Goal: Information Seeking & Learning: Find specific fact

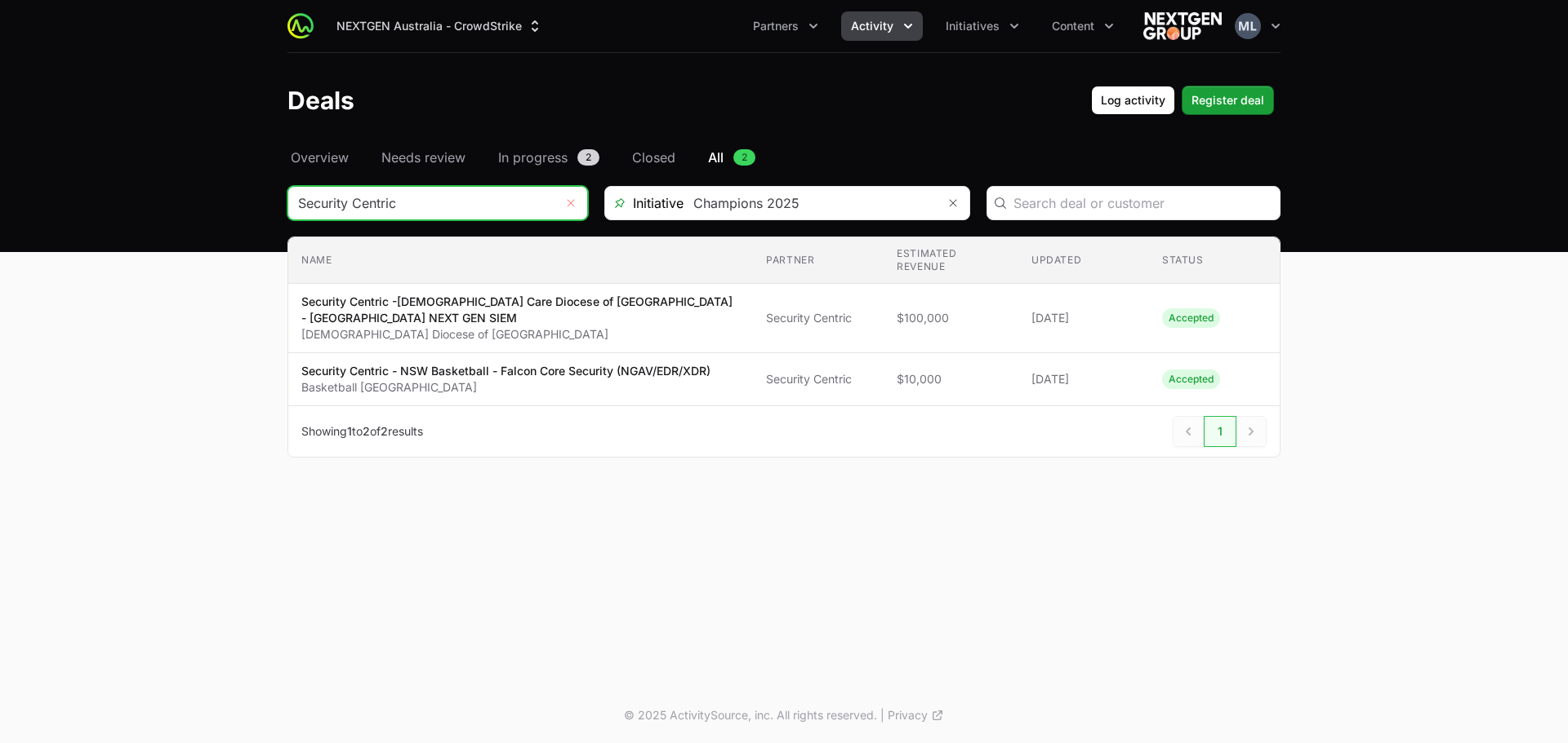
click at [568, 197] on icon "Remove" at bounding box center [570, 202] width 10 height 13
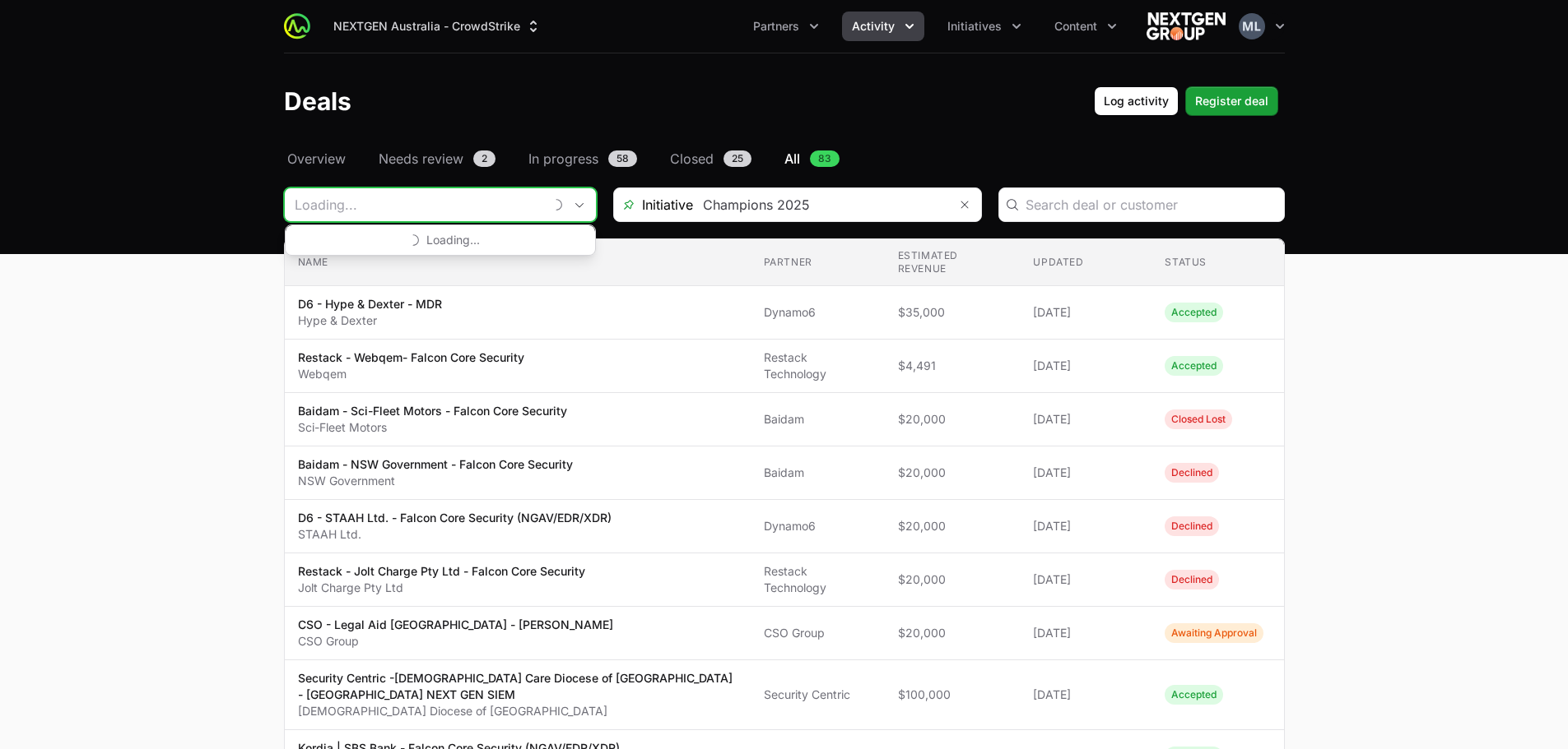
click at [448, 202] on input "Deals Filters" at bounding box center [414, 204] width 258 height 33
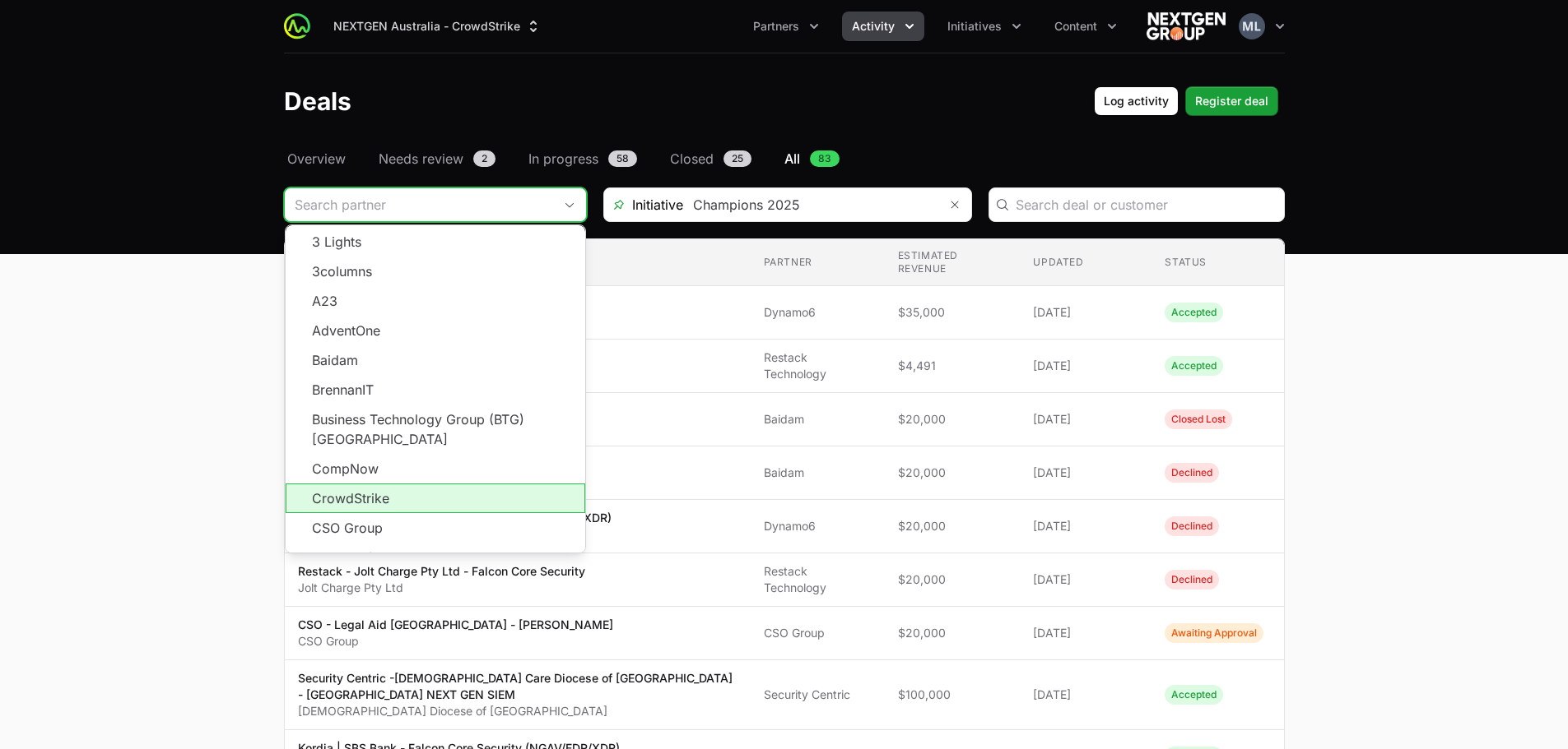
scroll to position [296, 0]
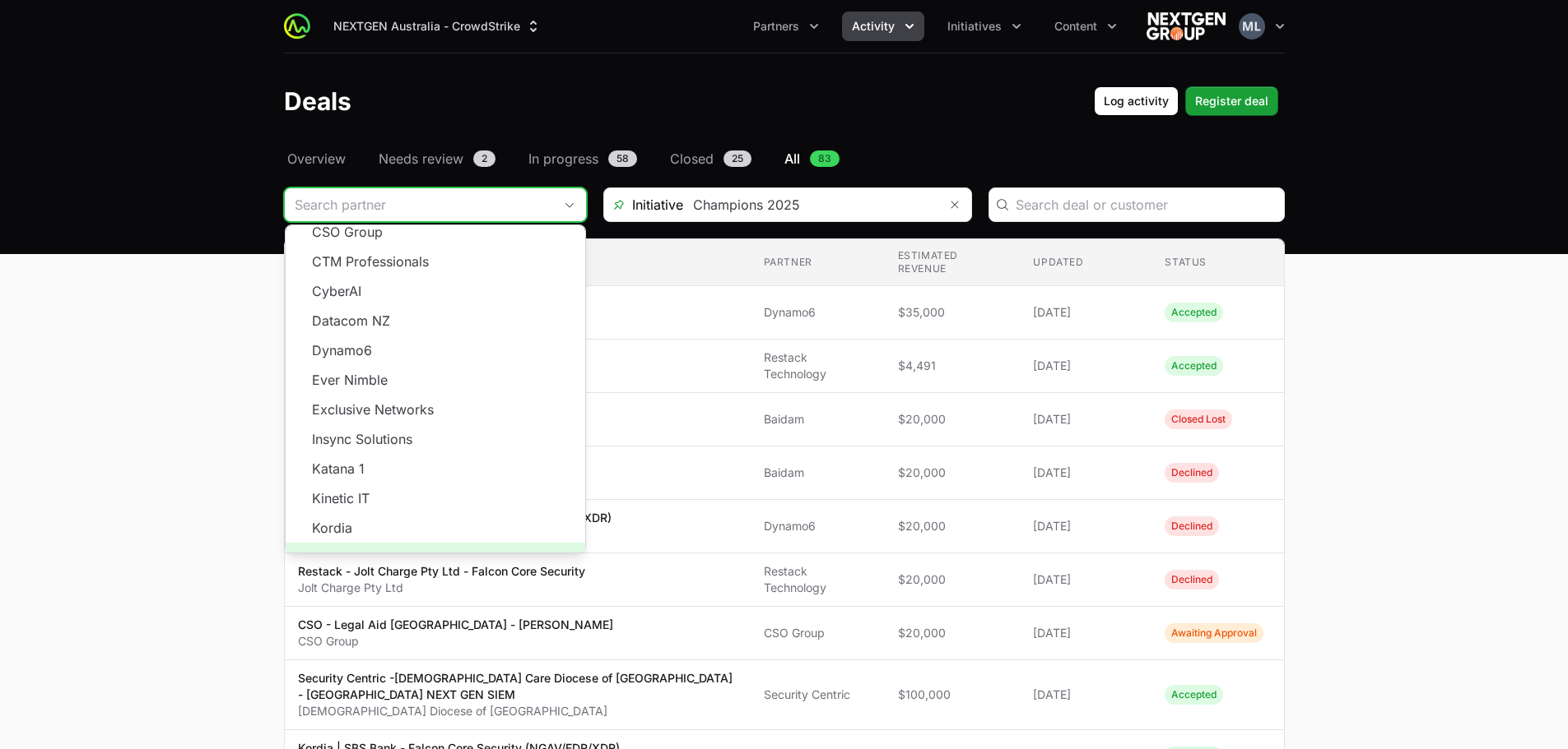
click at [430, 543] on span "Load more" at bounding box center [435, 557] width 299 height 29
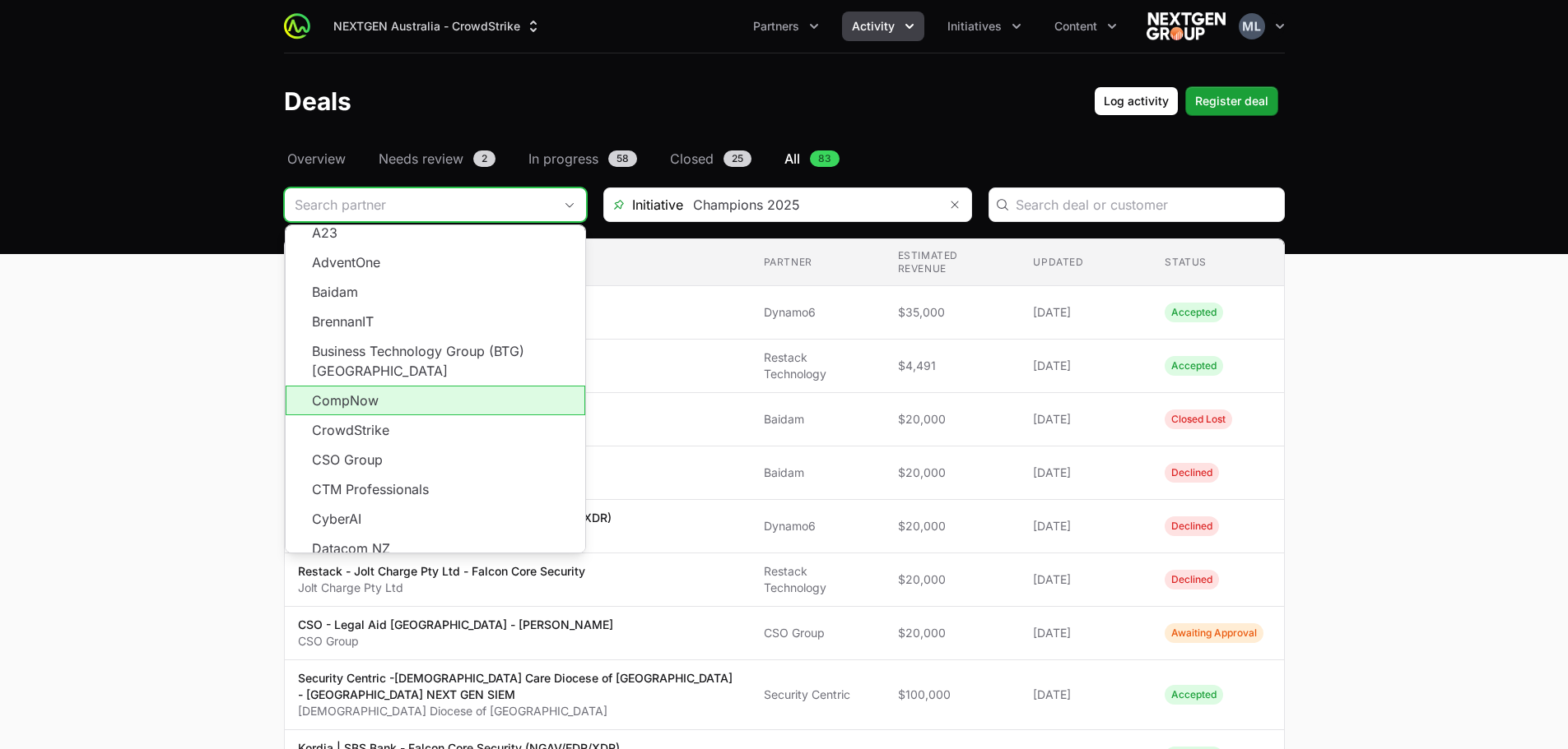
scroll to position [0, 0]
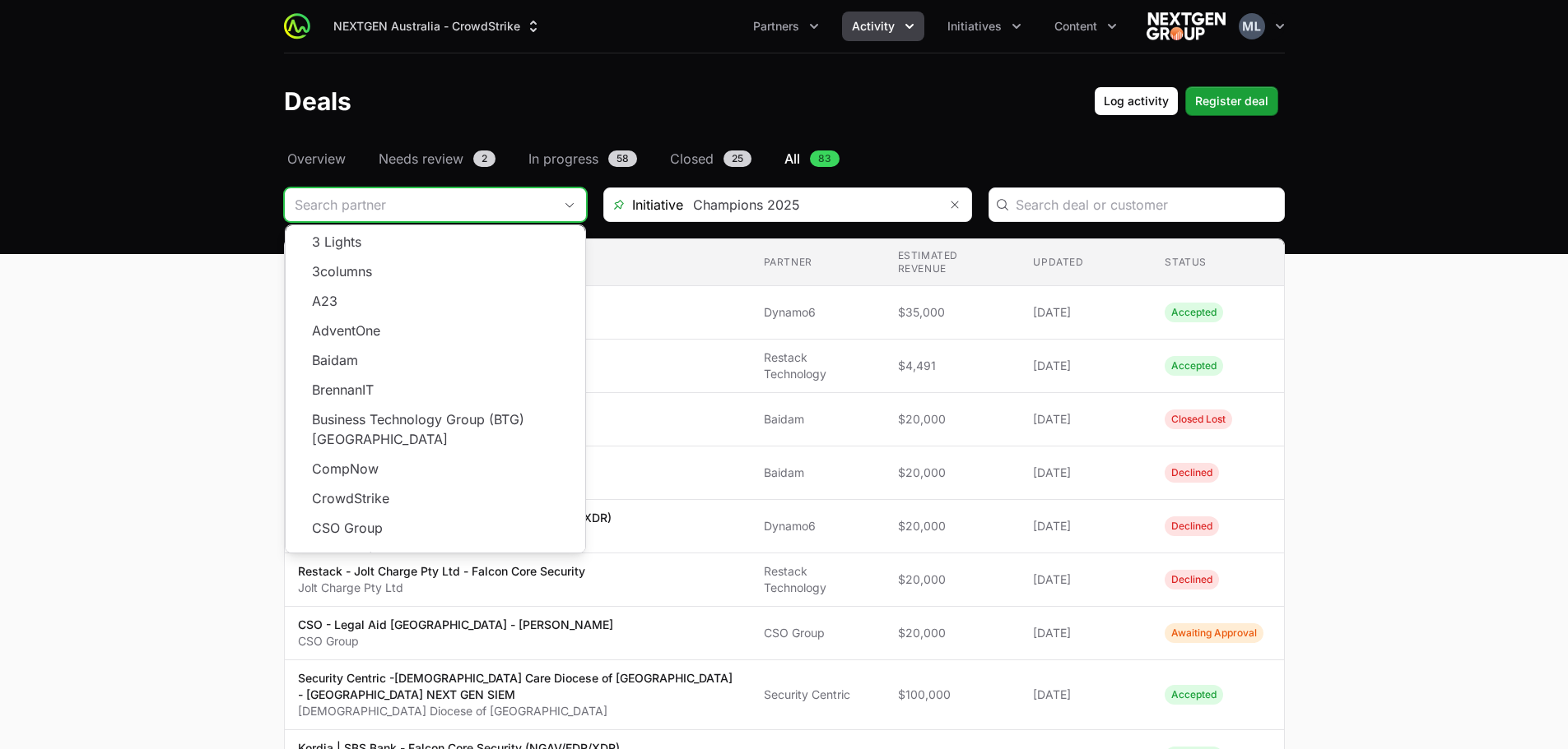
click at [689, 83] on header "Deals Log activity Register deal" at bounding box center [784, 101] width 1568 height 96
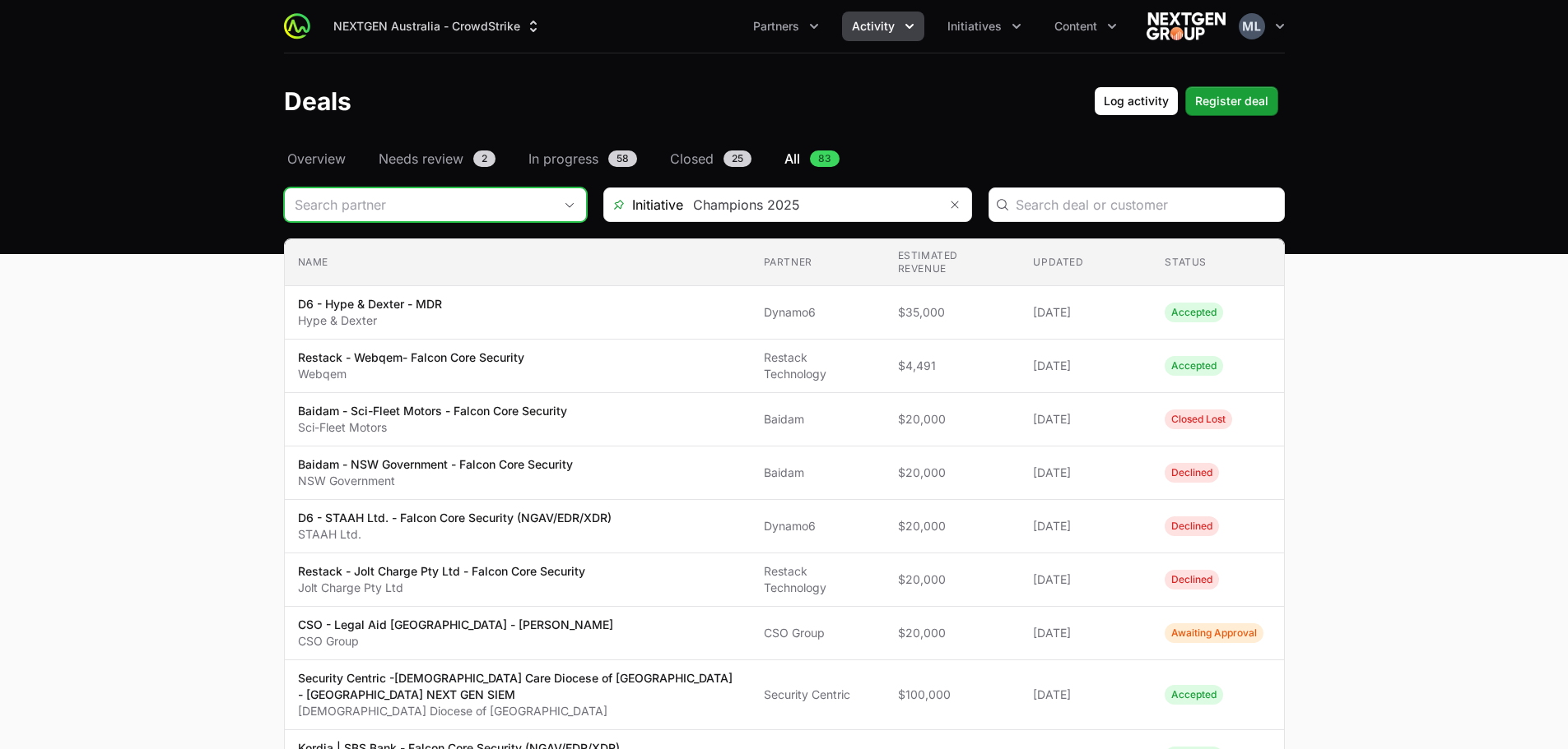
click at [889, 22] on span "Activity" at bounding box center [873, 26] width 43 height 17
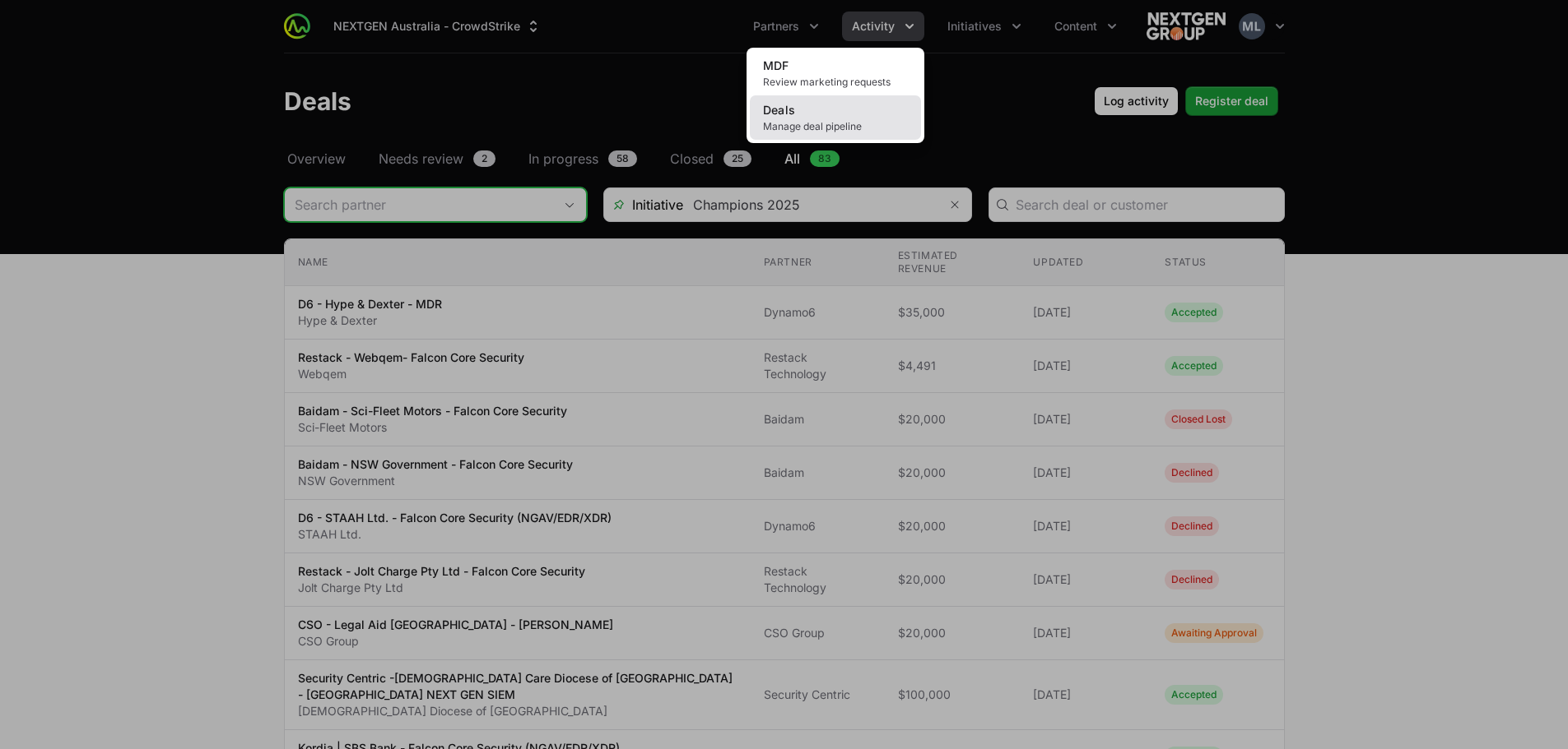
click at [812, 115] on link "Deals Manage deal pipeline" at bounding box center [835, 118] width 171 height 44
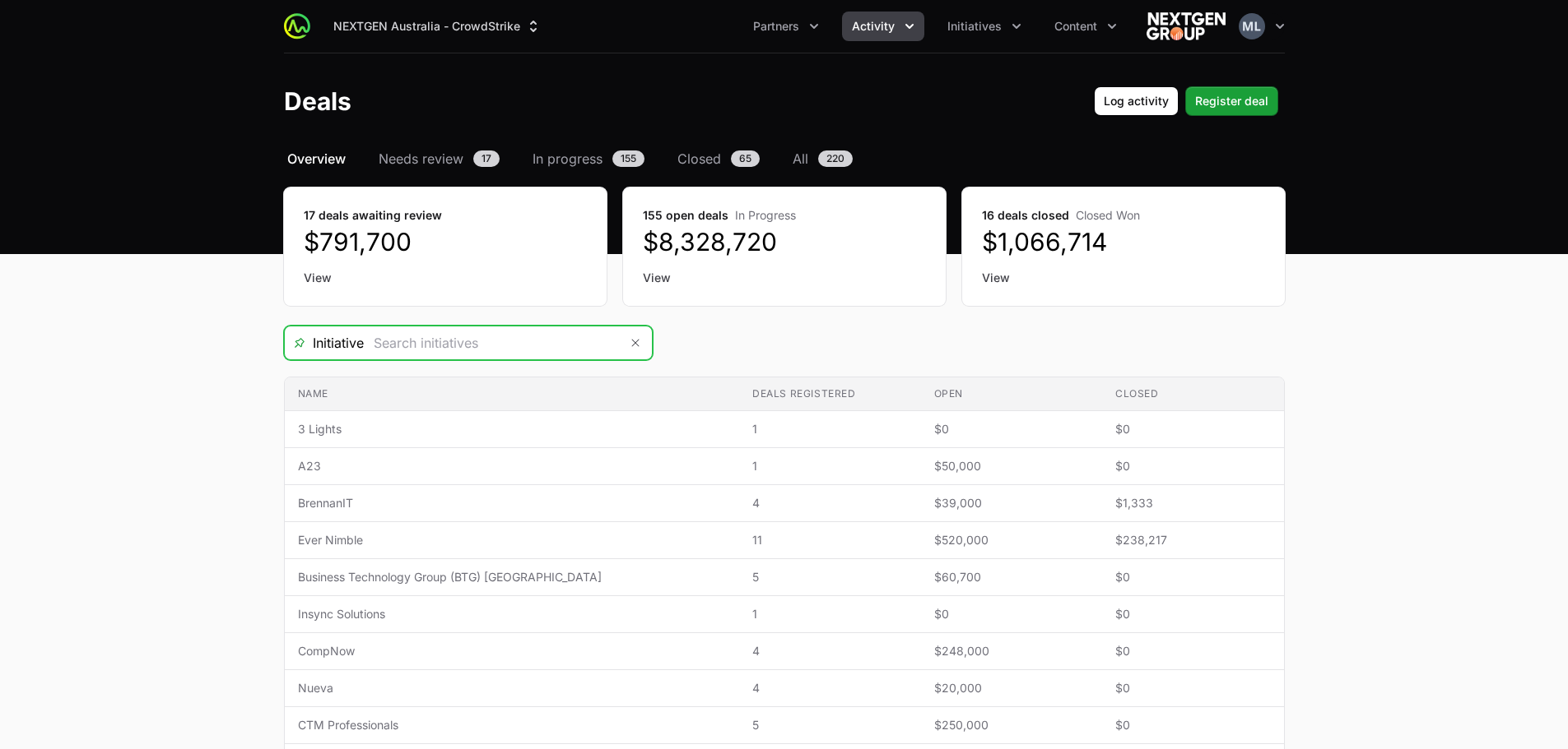
click at [543, 327] on input "Deals Filters" at bounding box center [491, 343] width 255 height 33
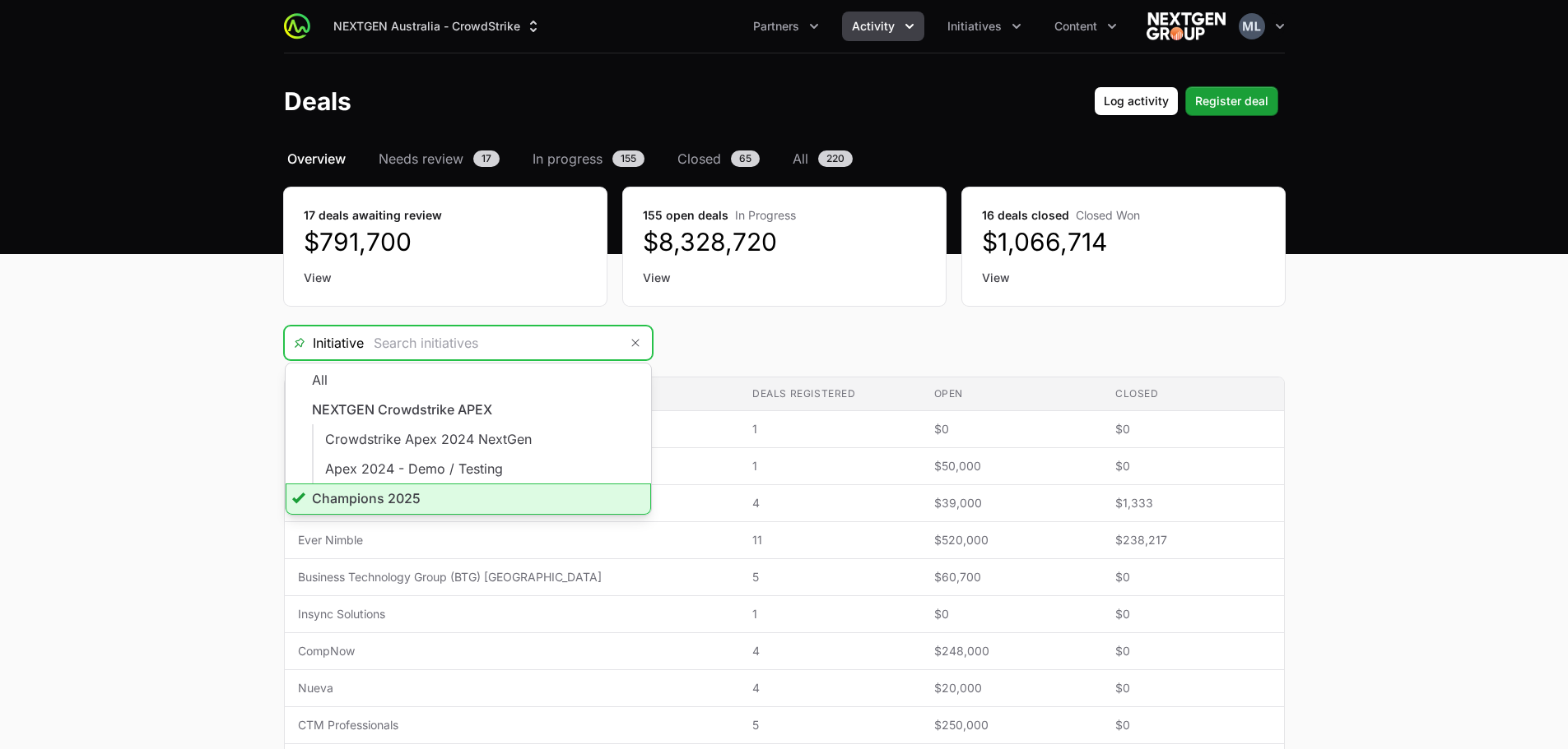
click at [409, 494] on li "Champions 2025" at bounding box center [469, 499] width 366 height 31
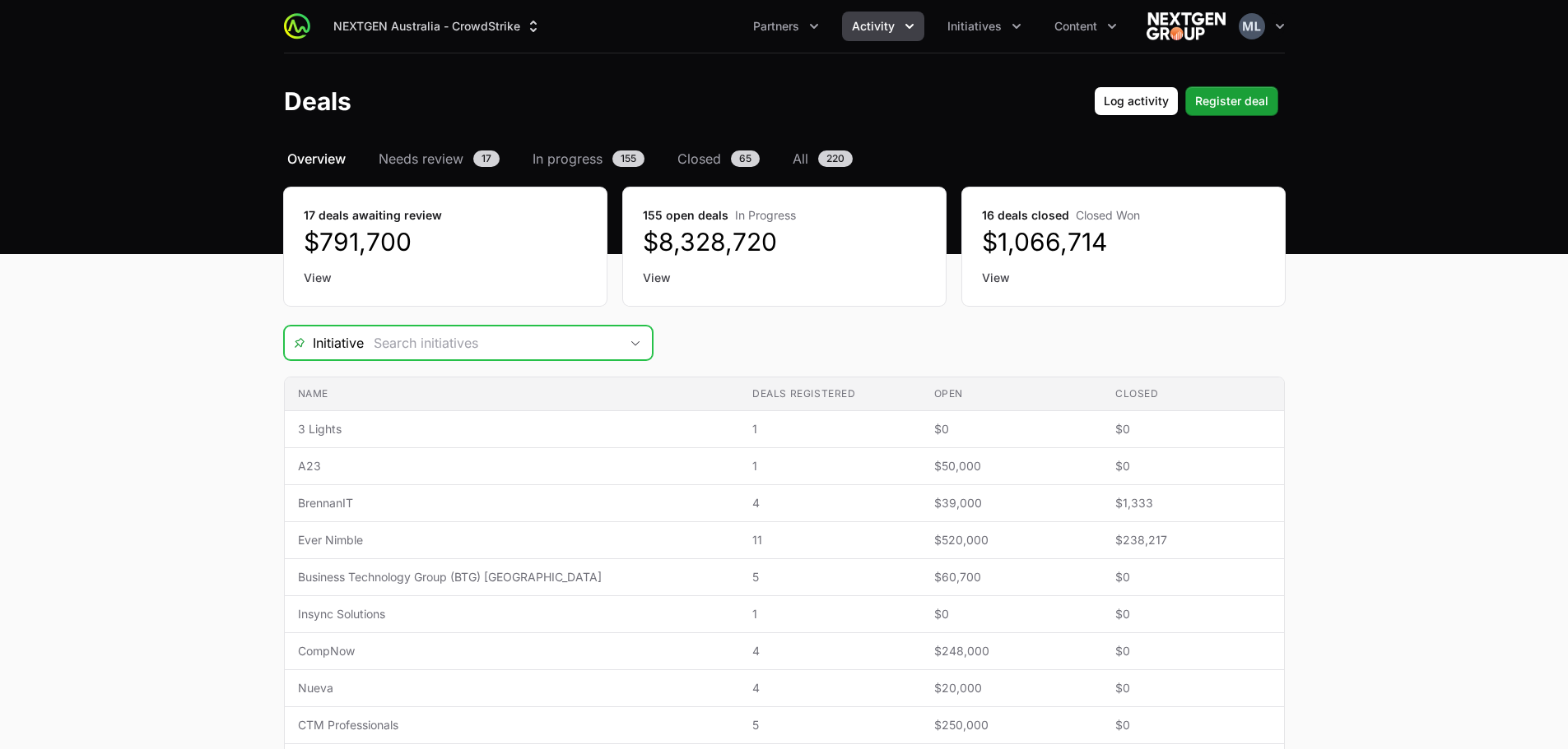
click at [480, 340] on input "Deals Filters" at bounding box center [491, 343] width 255 height 33
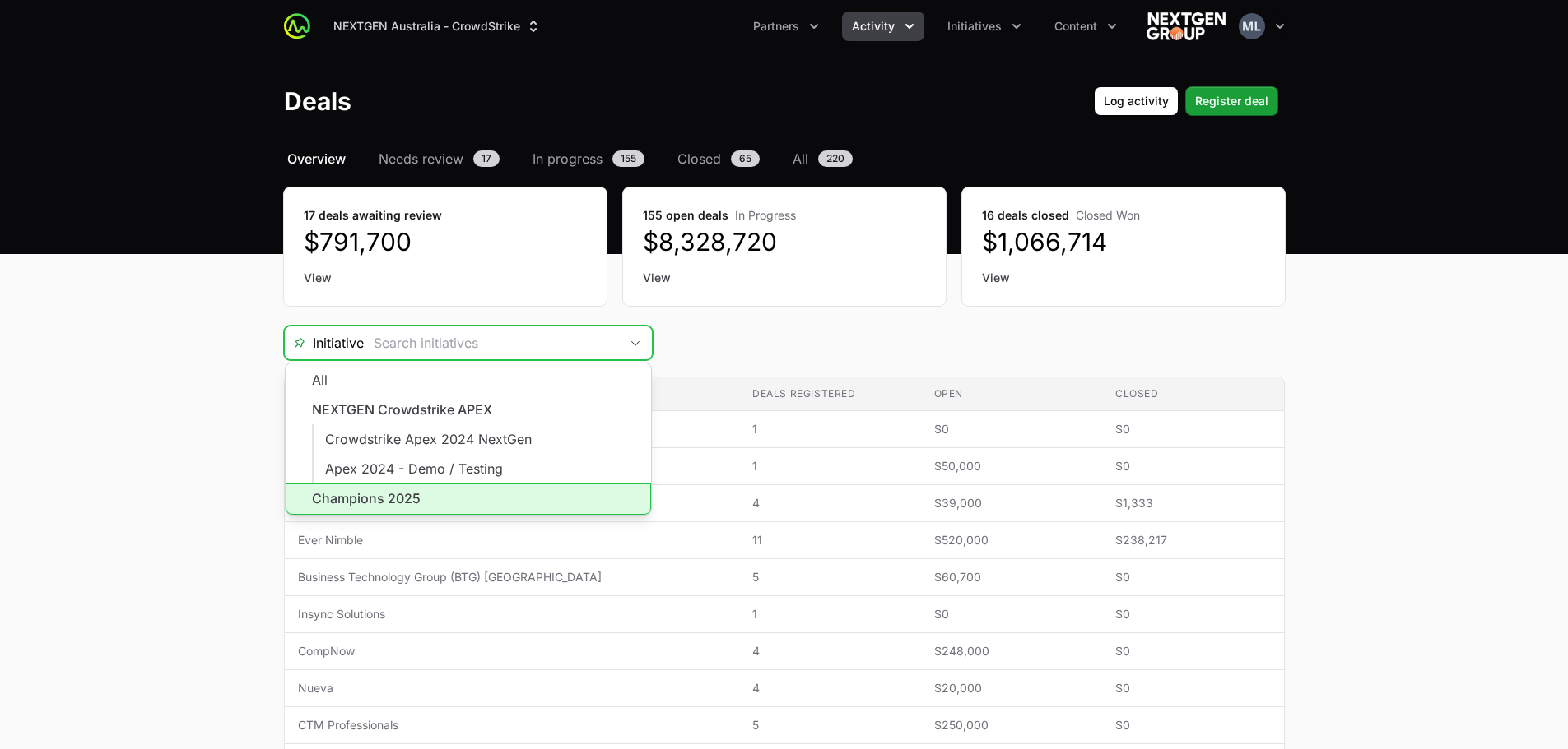
click at [376, 501] on li "Champions 2025" at bounding box center [469, 499] width 366 height 31
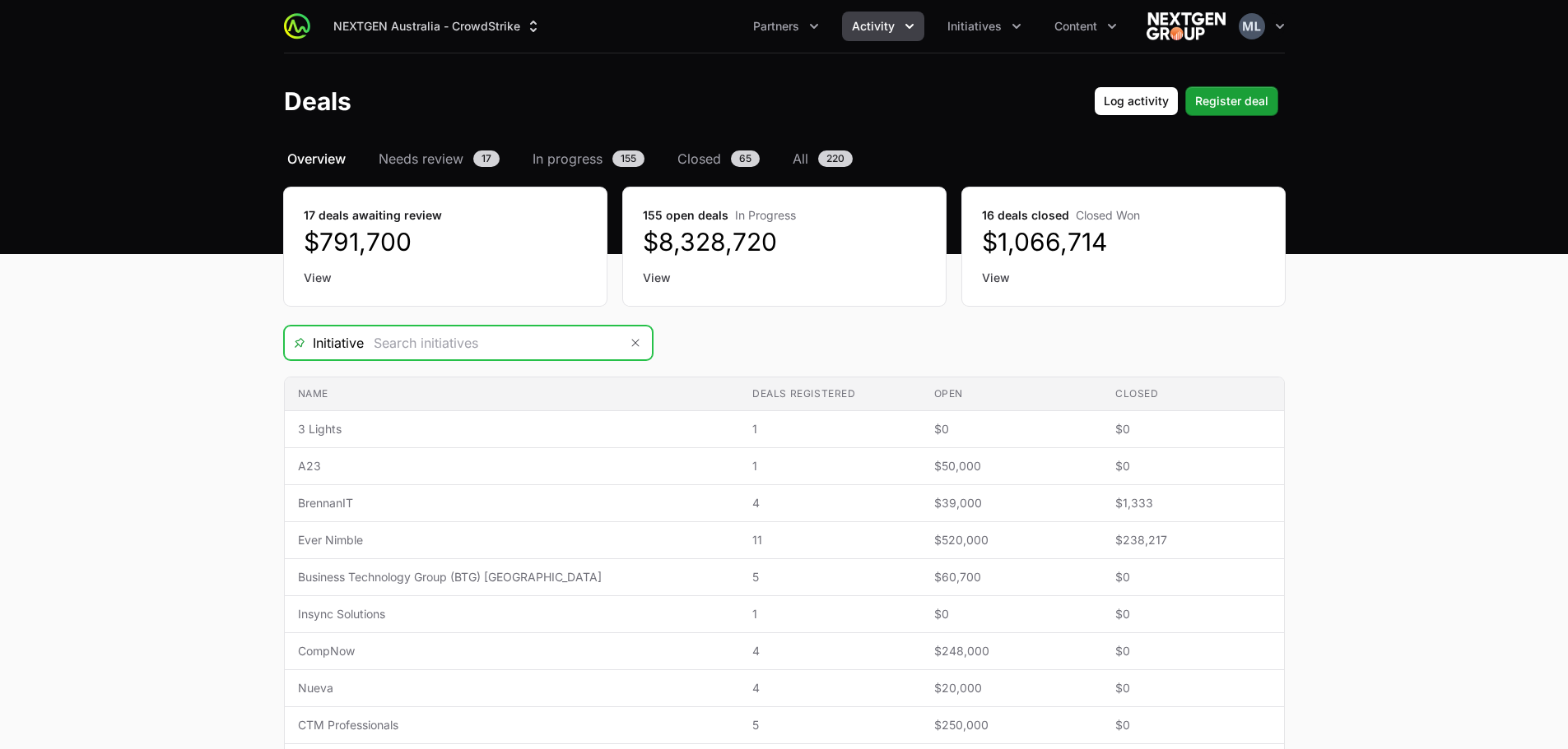
type input "Champions 2025"
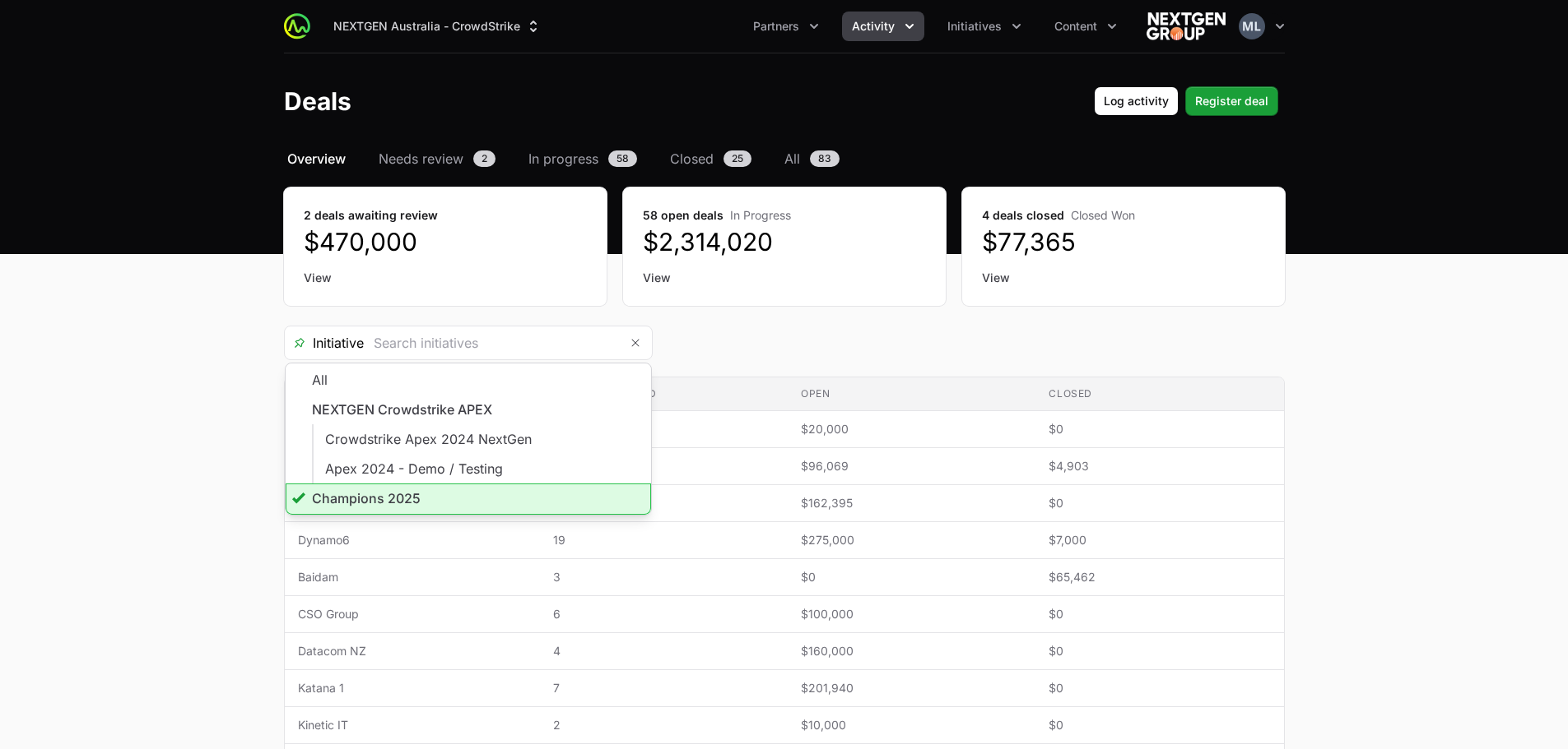
type input "Champions 2025"
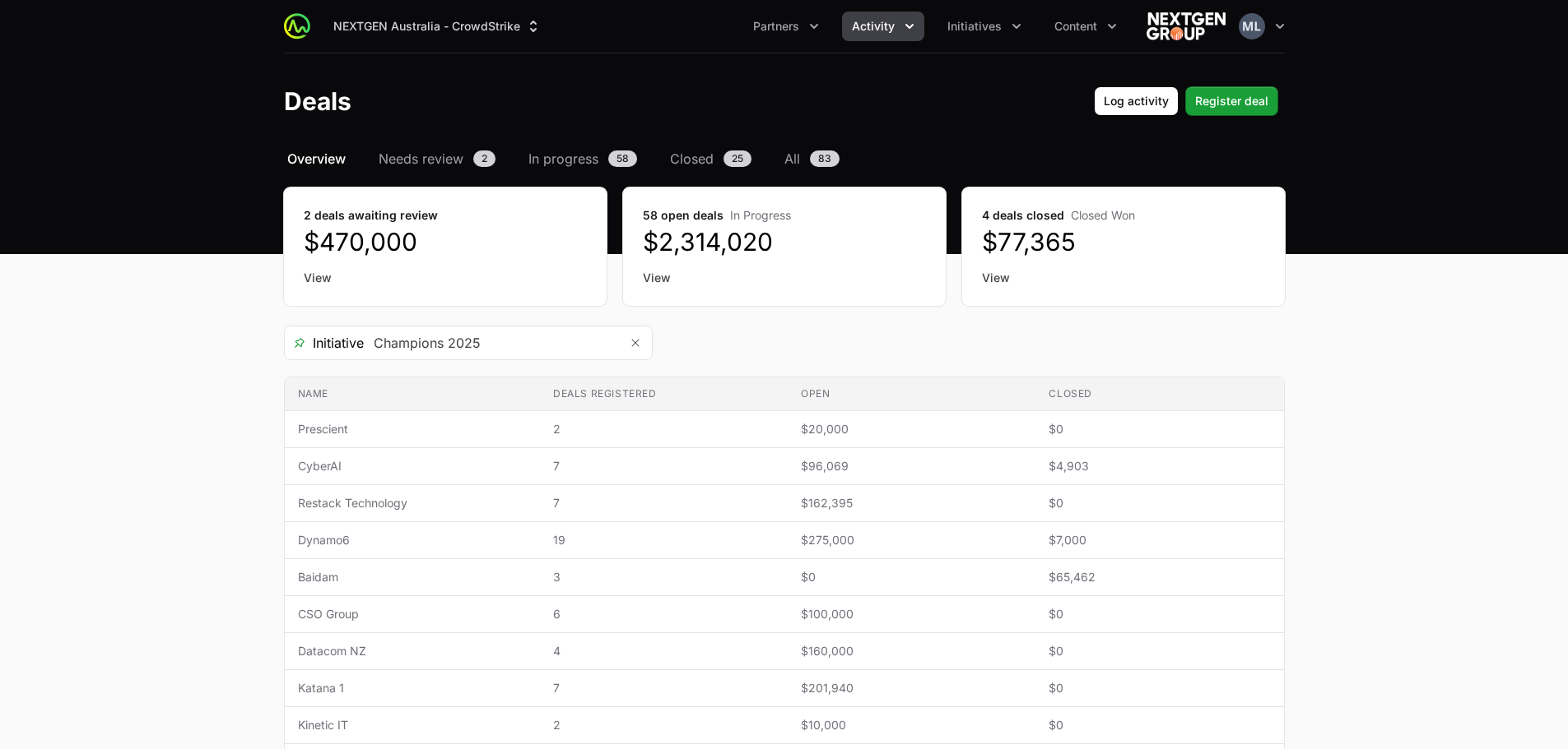
click at [8, 406] on main "Select a tab Overview Needs review In progress Closed All Overview Needs review…" at bounding box center [784, 548] width 1568 height 798
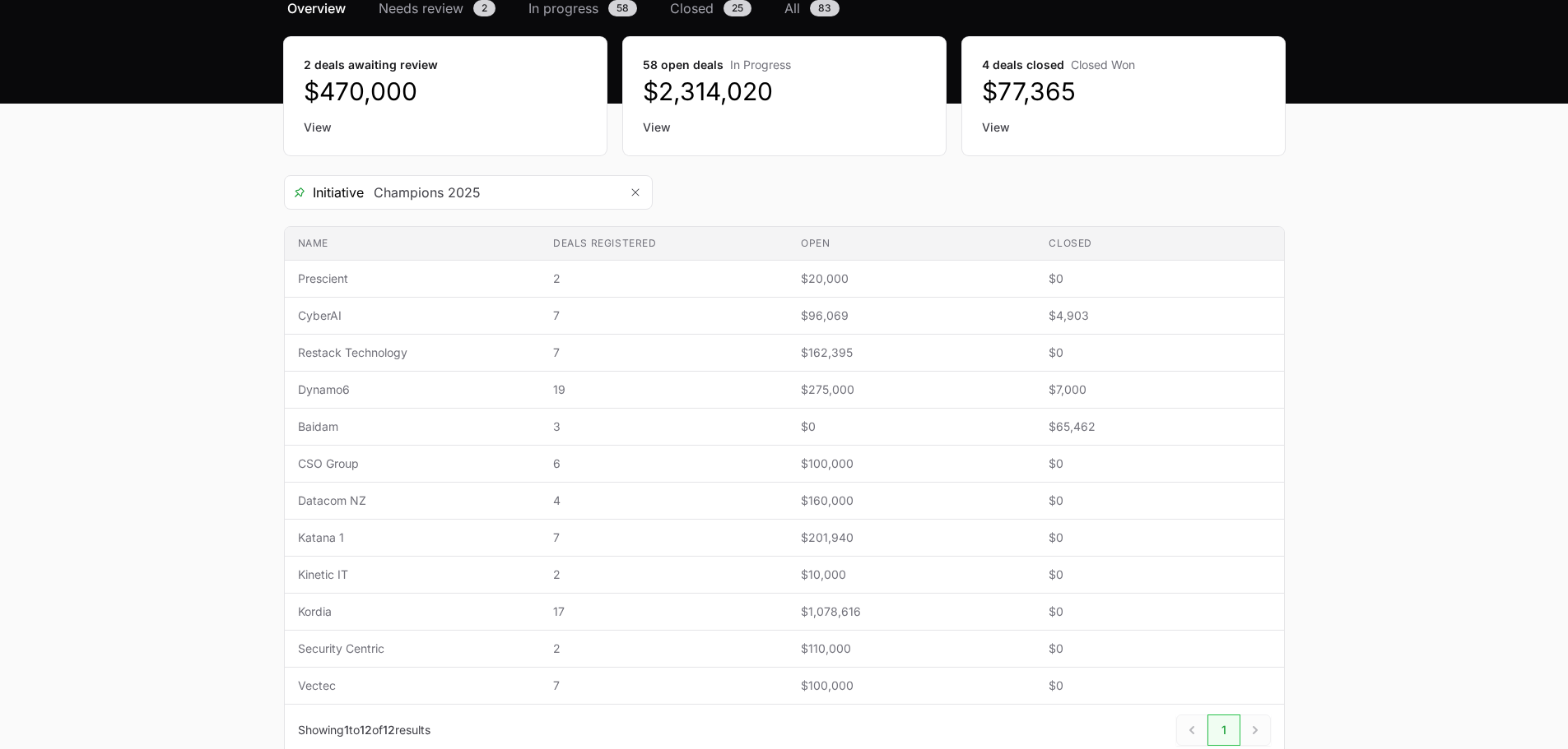
scroll to position [253, 0]
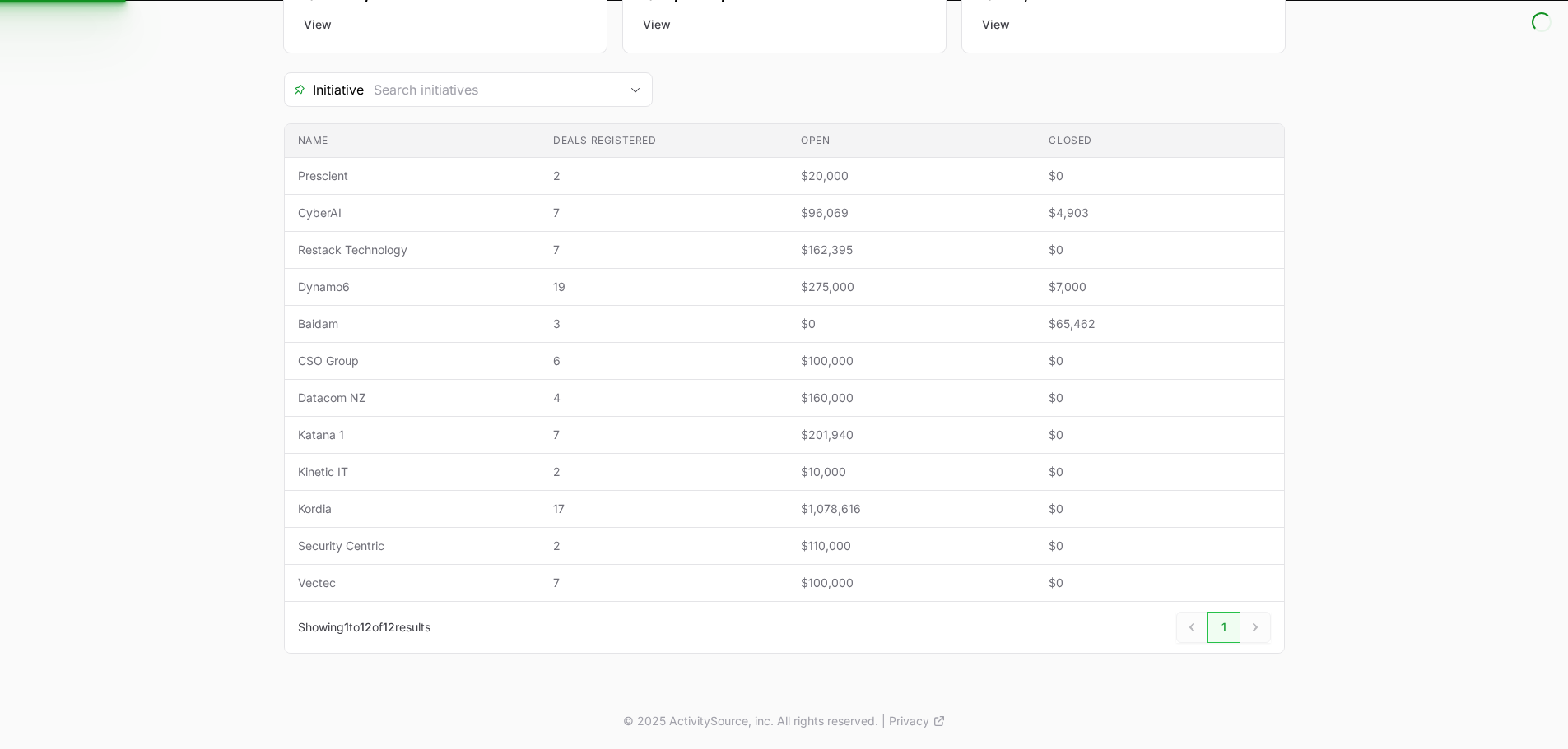
type input "Champions 2025"
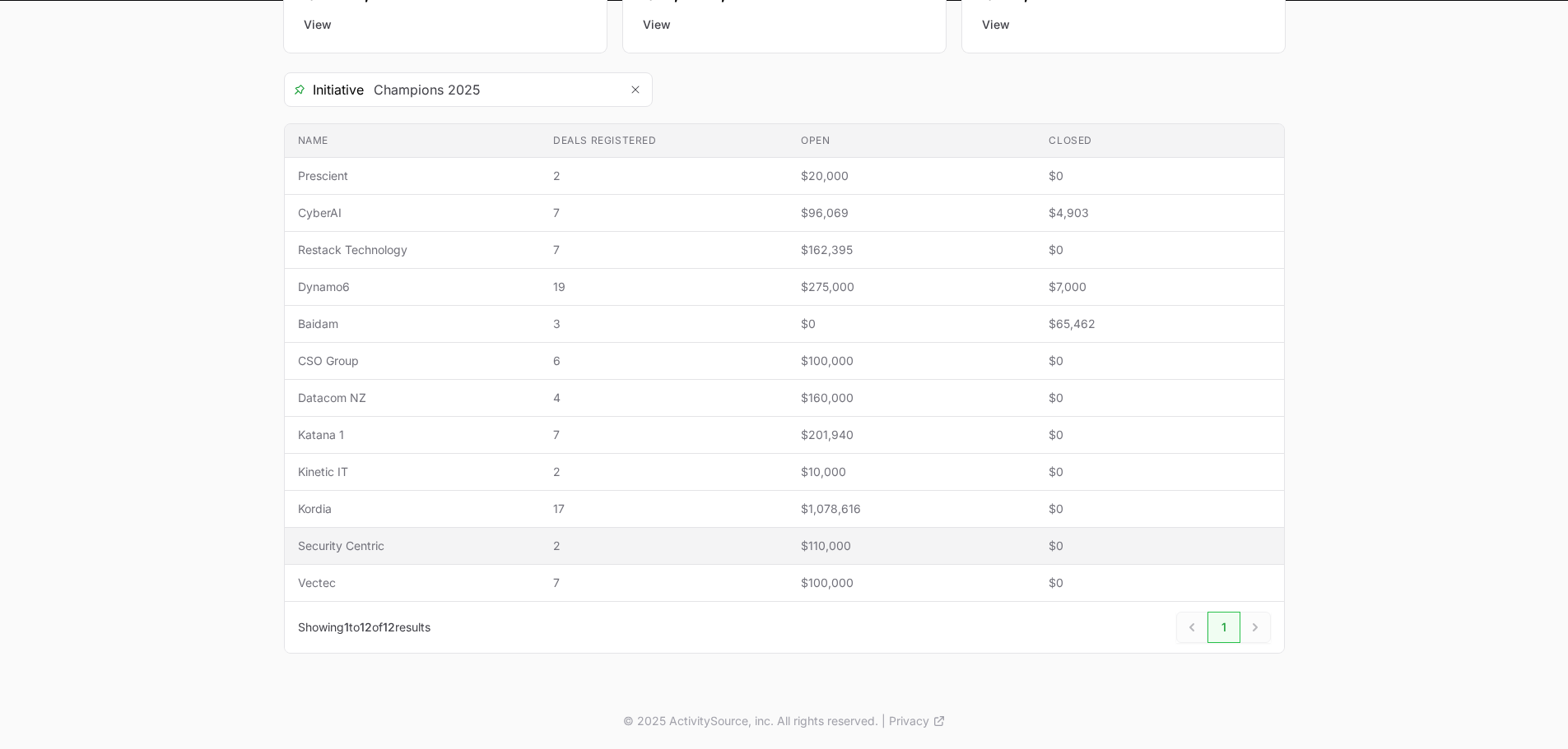
click at [384, 533] on td "Name Security Centric" at bounding box center [413, 547] width 256 height 37
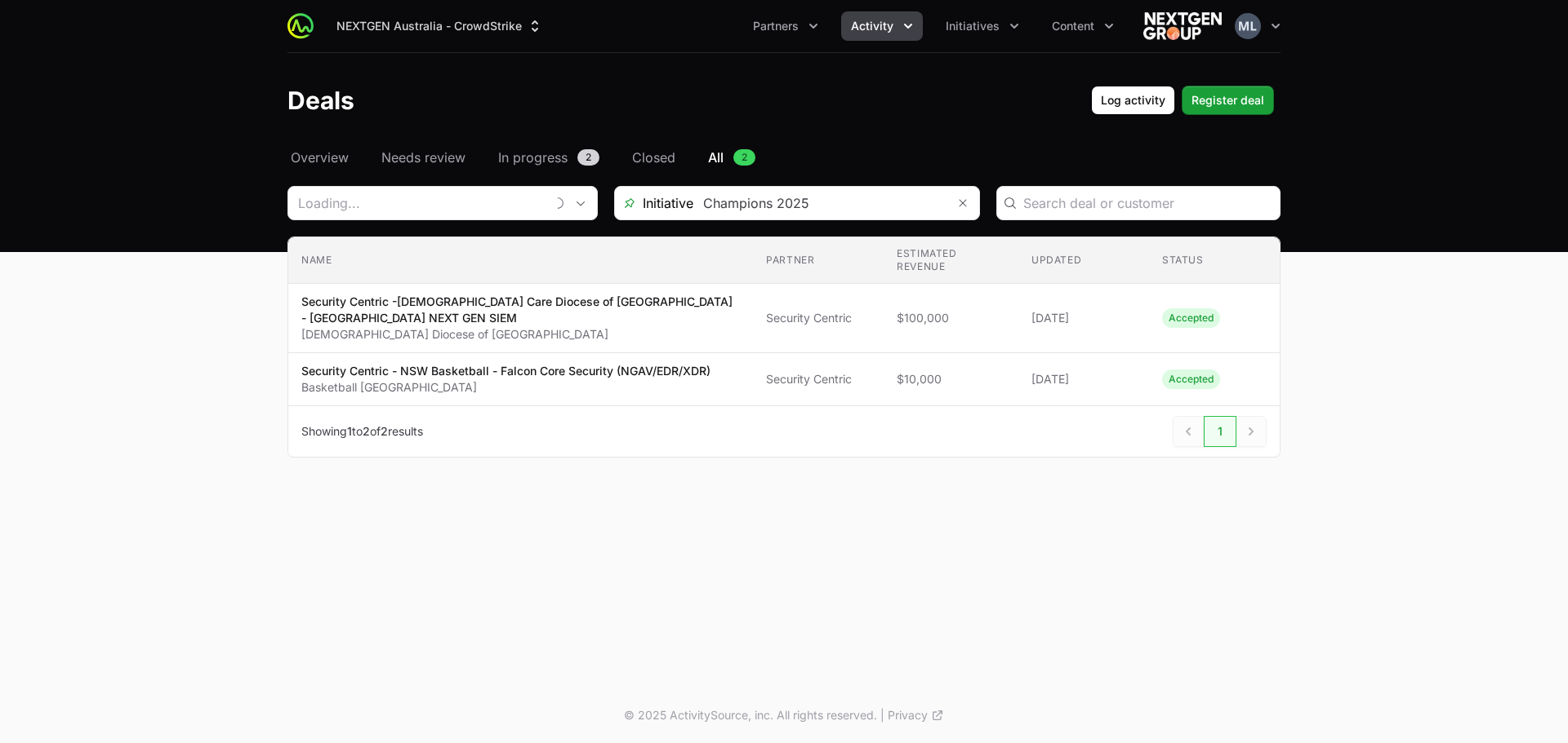
type input "Security Centric"
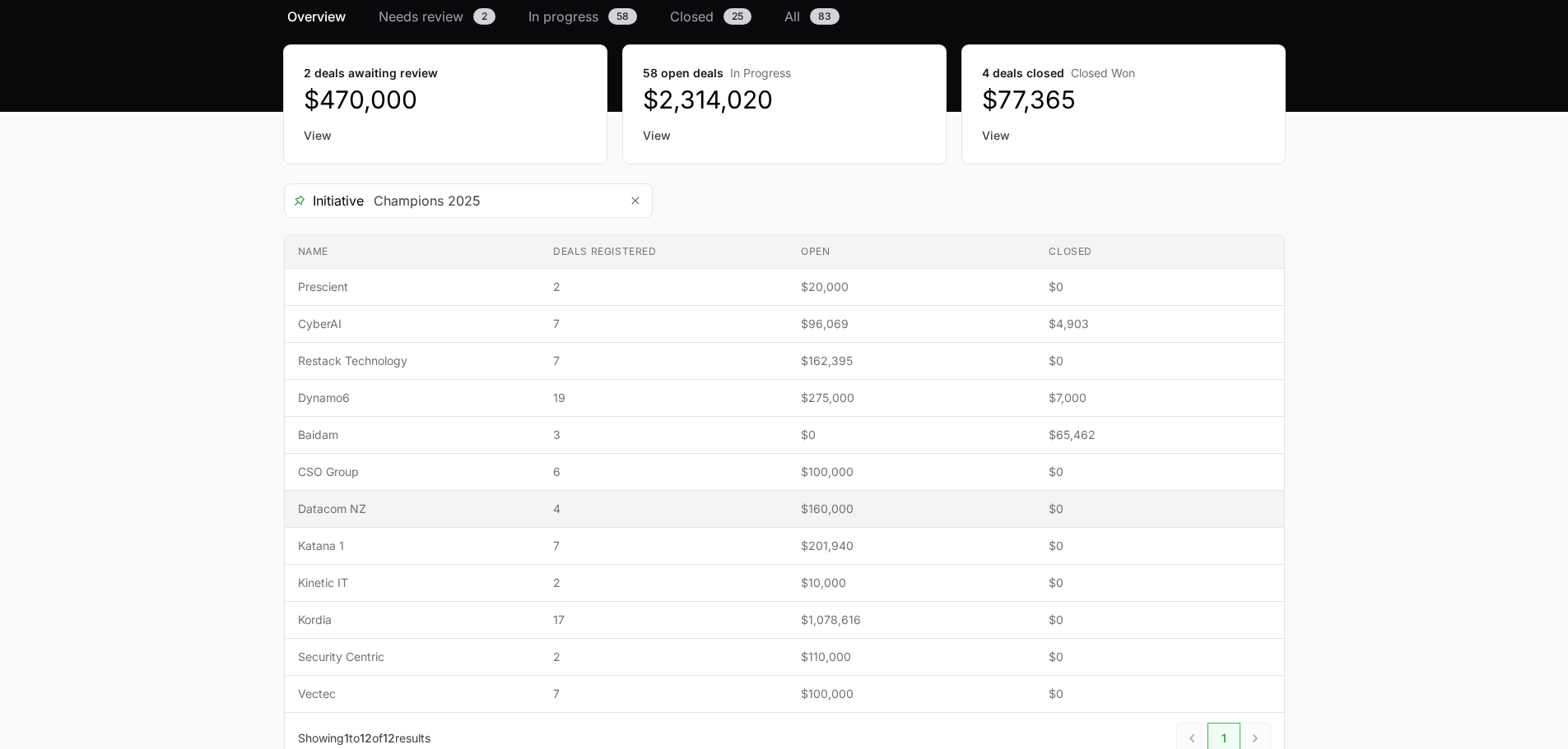
scroll to position [253, 0]
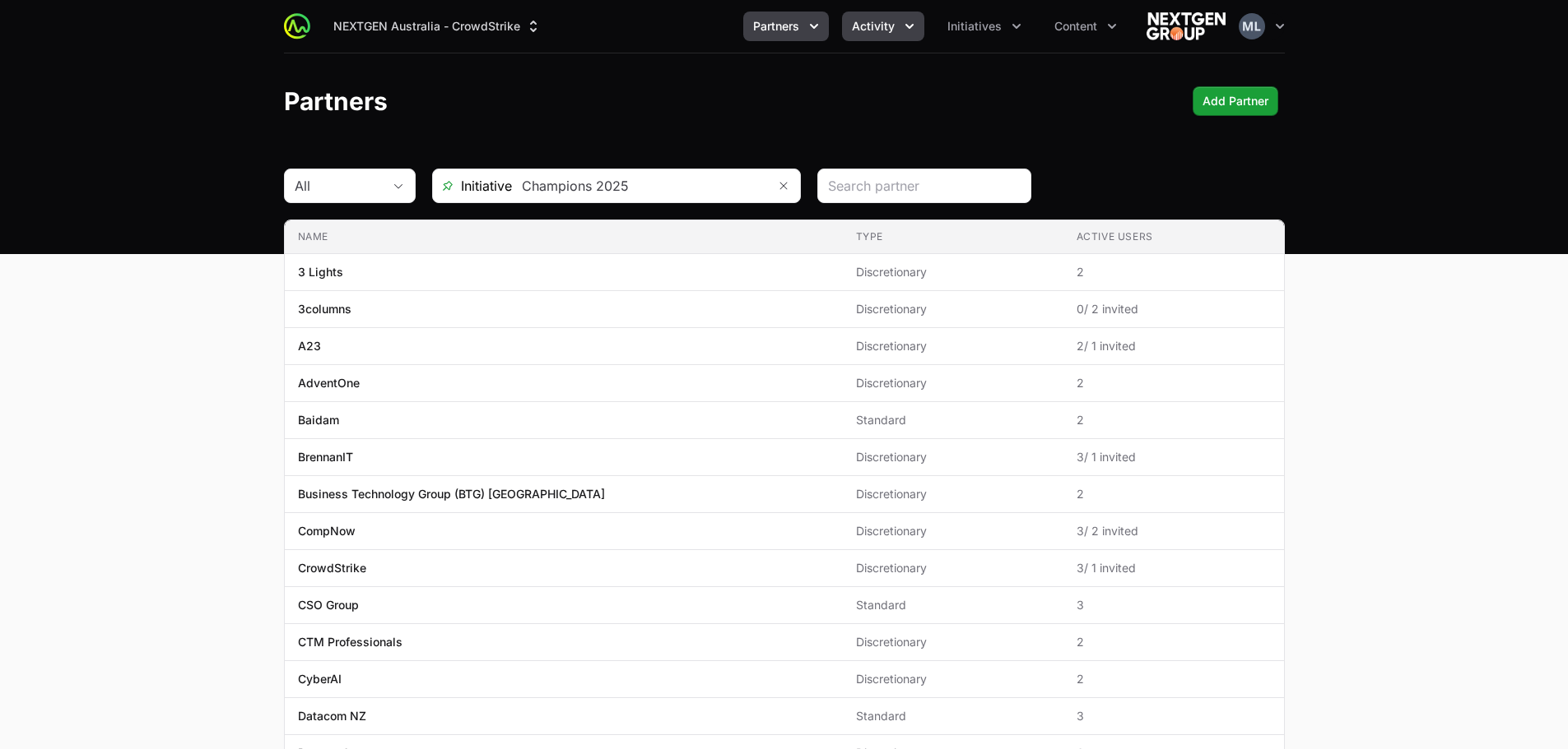
click at [895, 14] on button "Activity" at bounding box center [883, 26] width 83 height 29
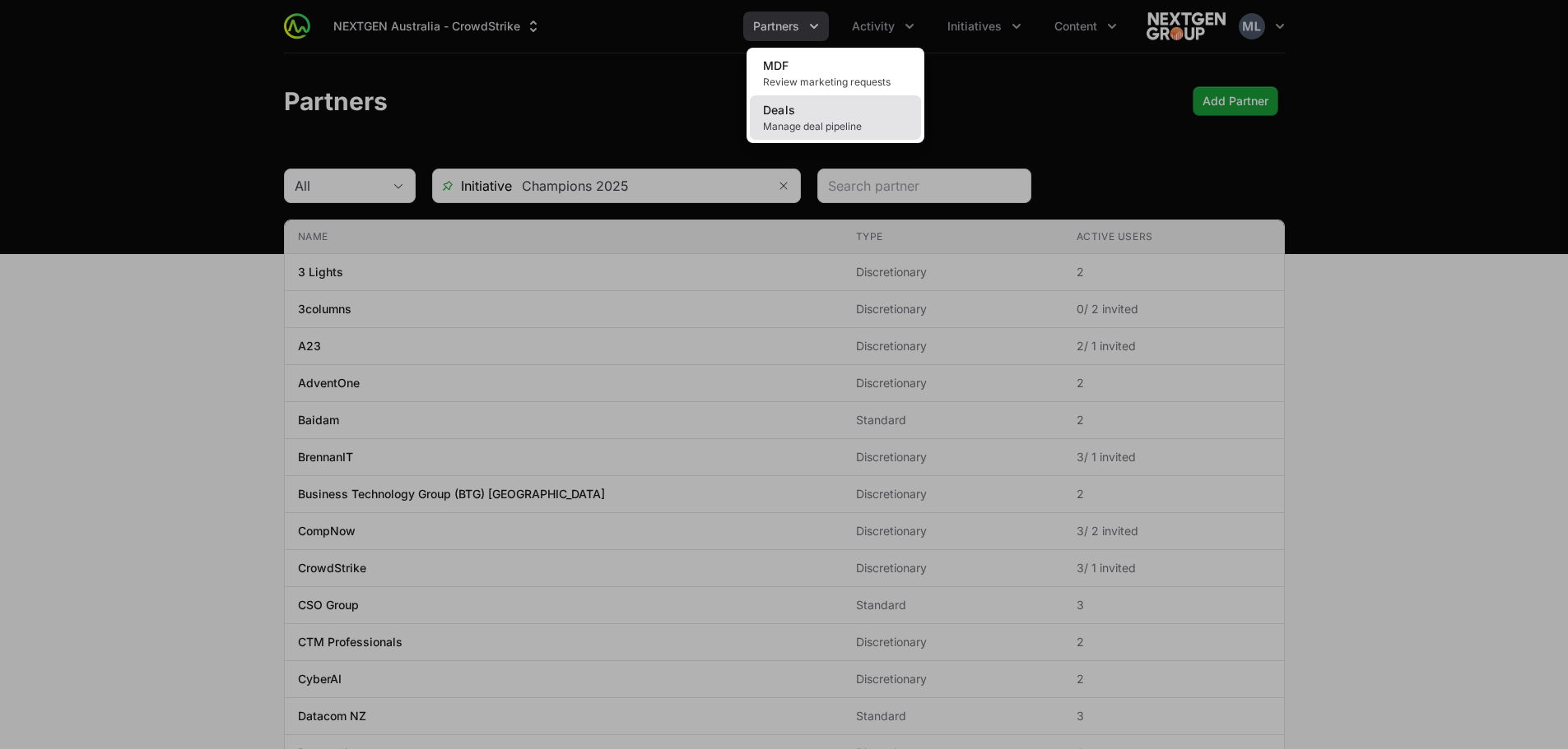
click at [816, 109] on link "Deals Manage deal pipeline" at bounding box center [835, 118] width 171 height 44
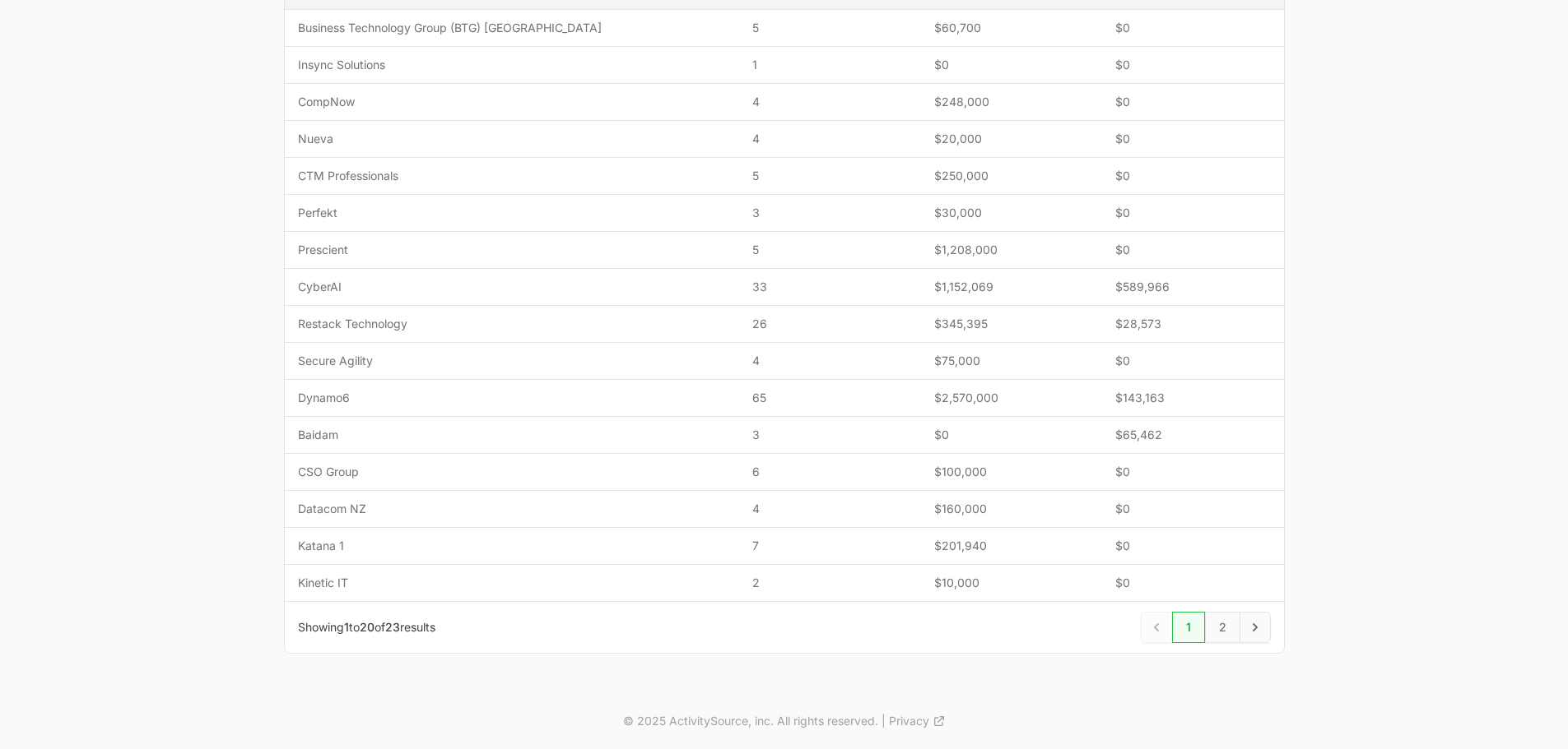
scroll to position [138, 0]
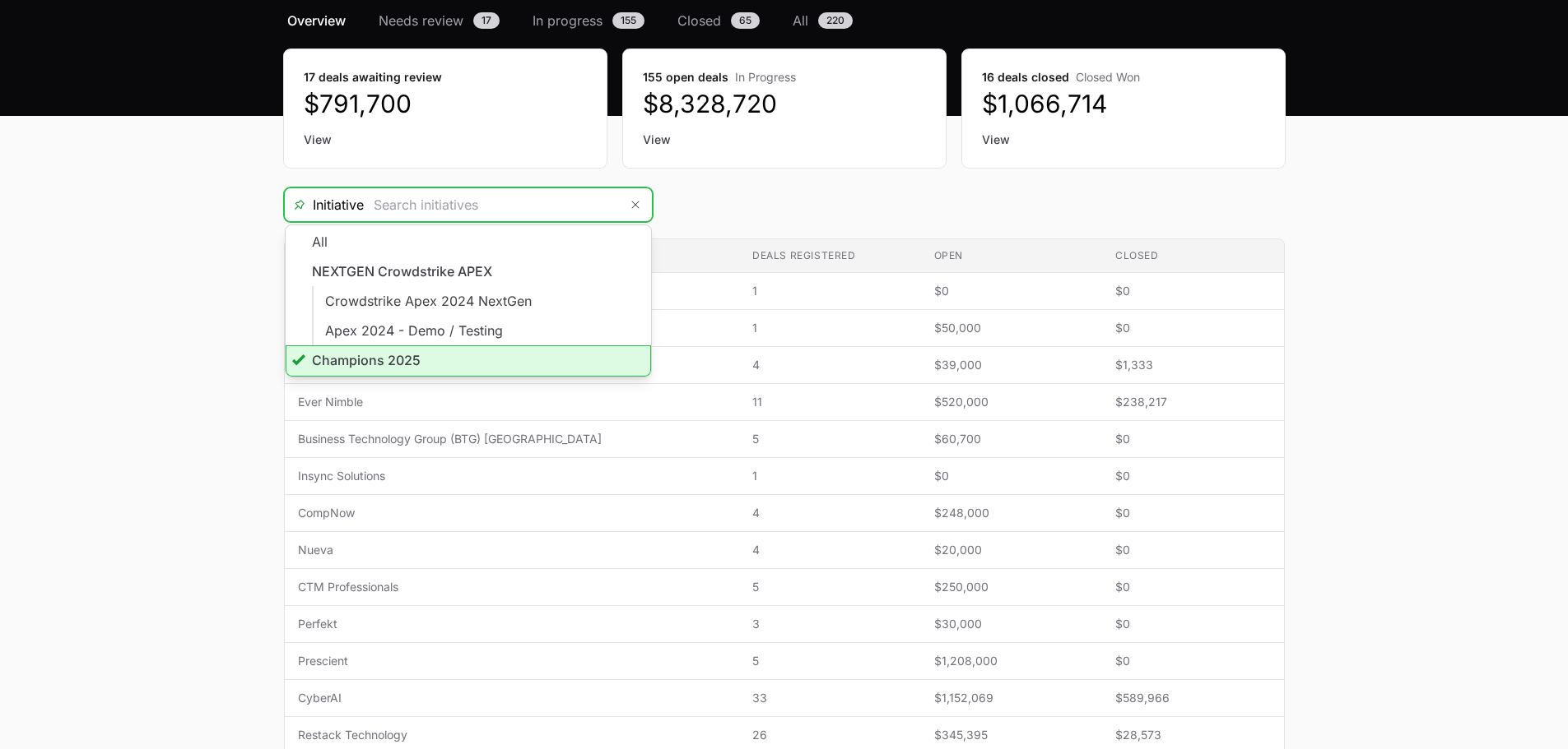
click at [507, 198] on input "Deals Filters" at bounding box center [491, 204] width 255 height 33
click at [381, 354] on li "Champions 2025" at bounding box center [469, 360] width 366 height 31
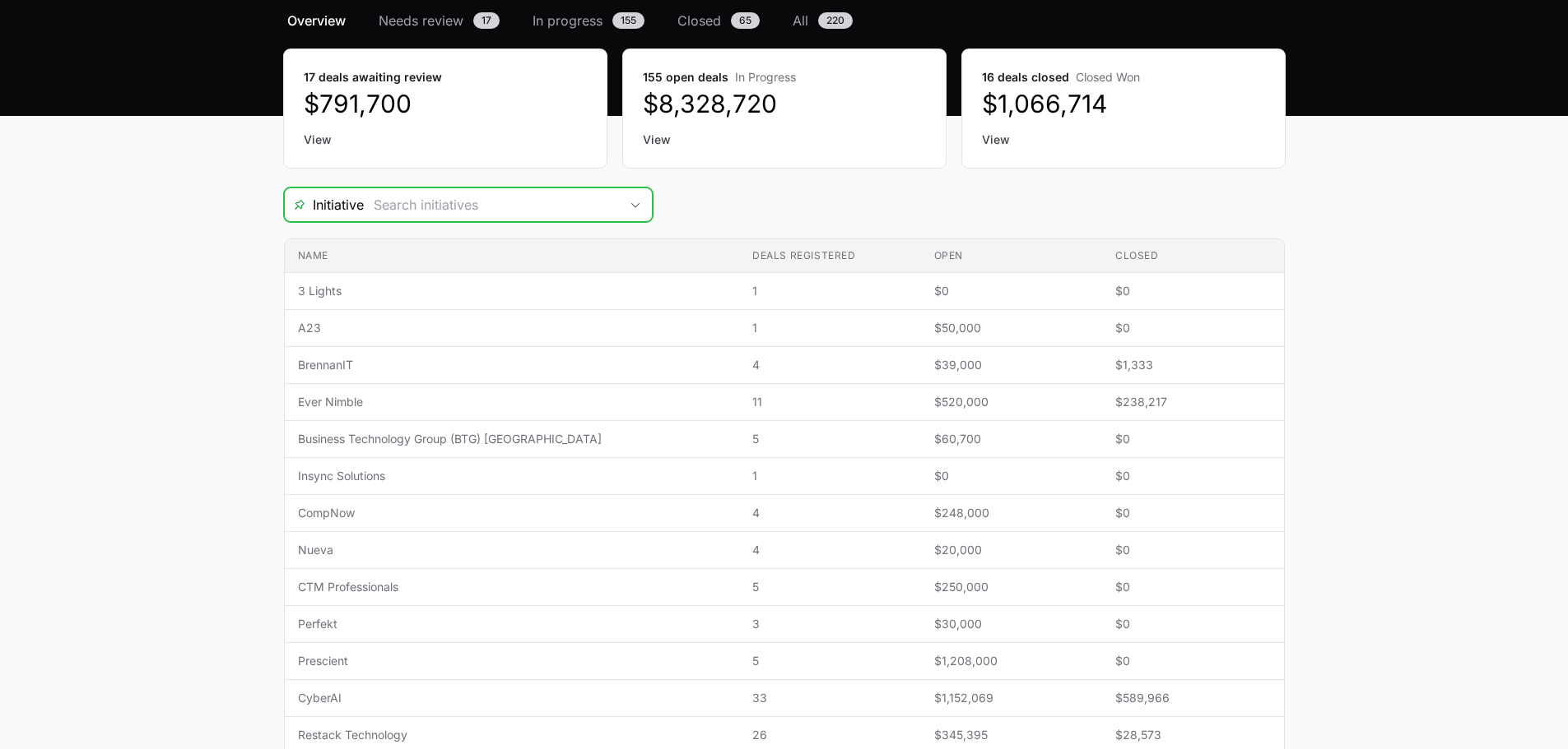
click at [462, 210] on input "Deals Filters" at bounding box center [491, 204] width 255 height 33
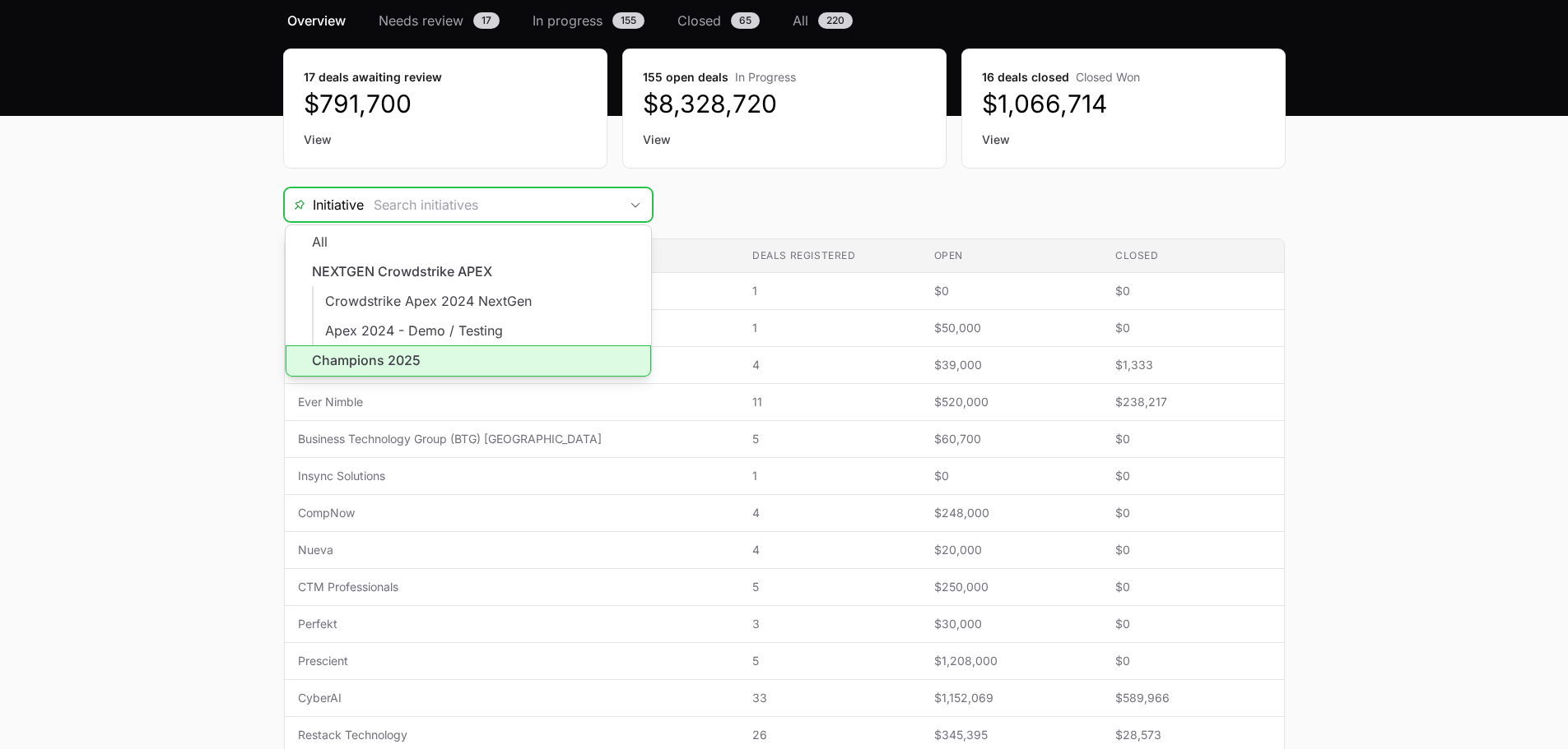
click at [401, 366] on li "Champions 2025" at bounding box center [469, 360] width 366 height 31
type input "Champions 2025"
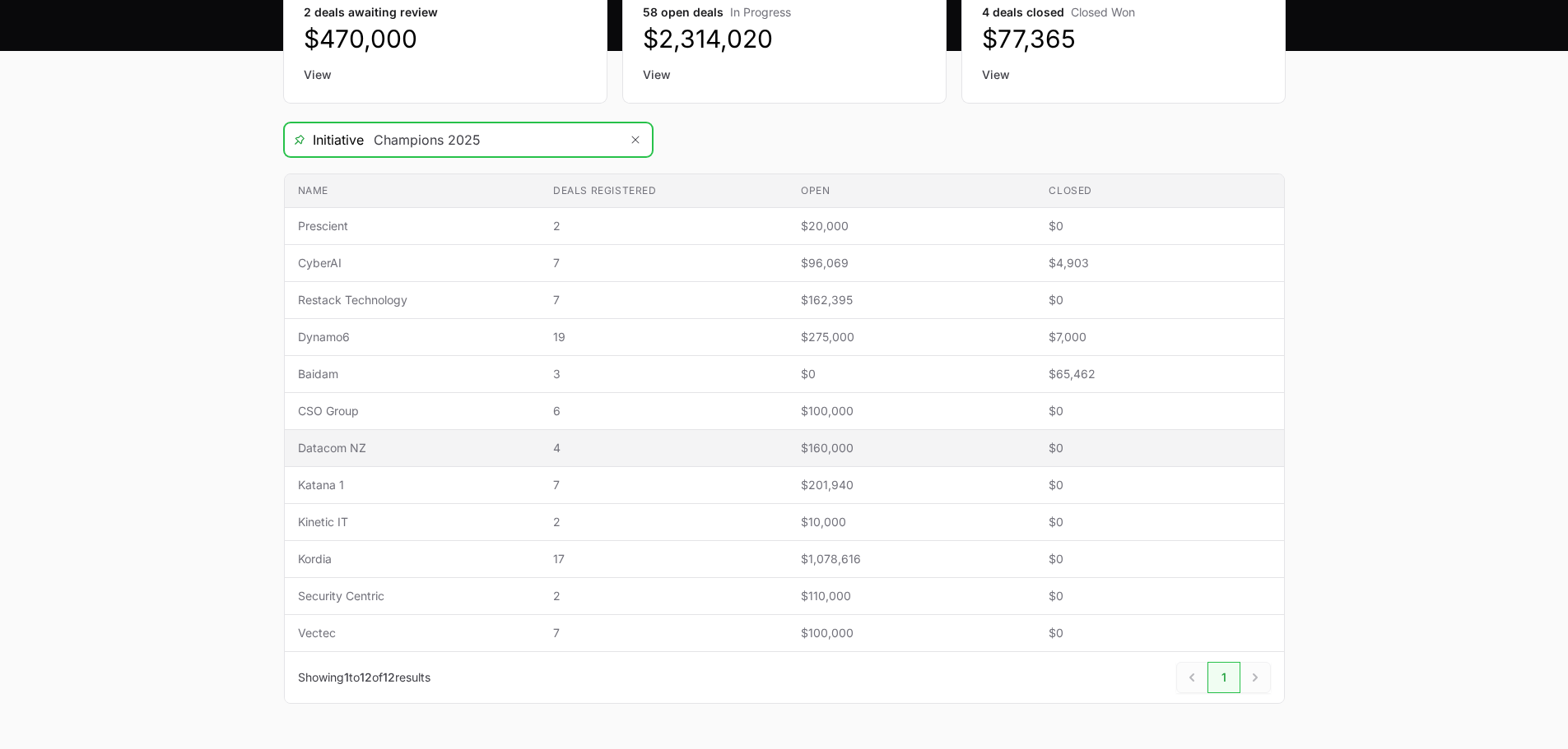
scroll to position [253, 0]
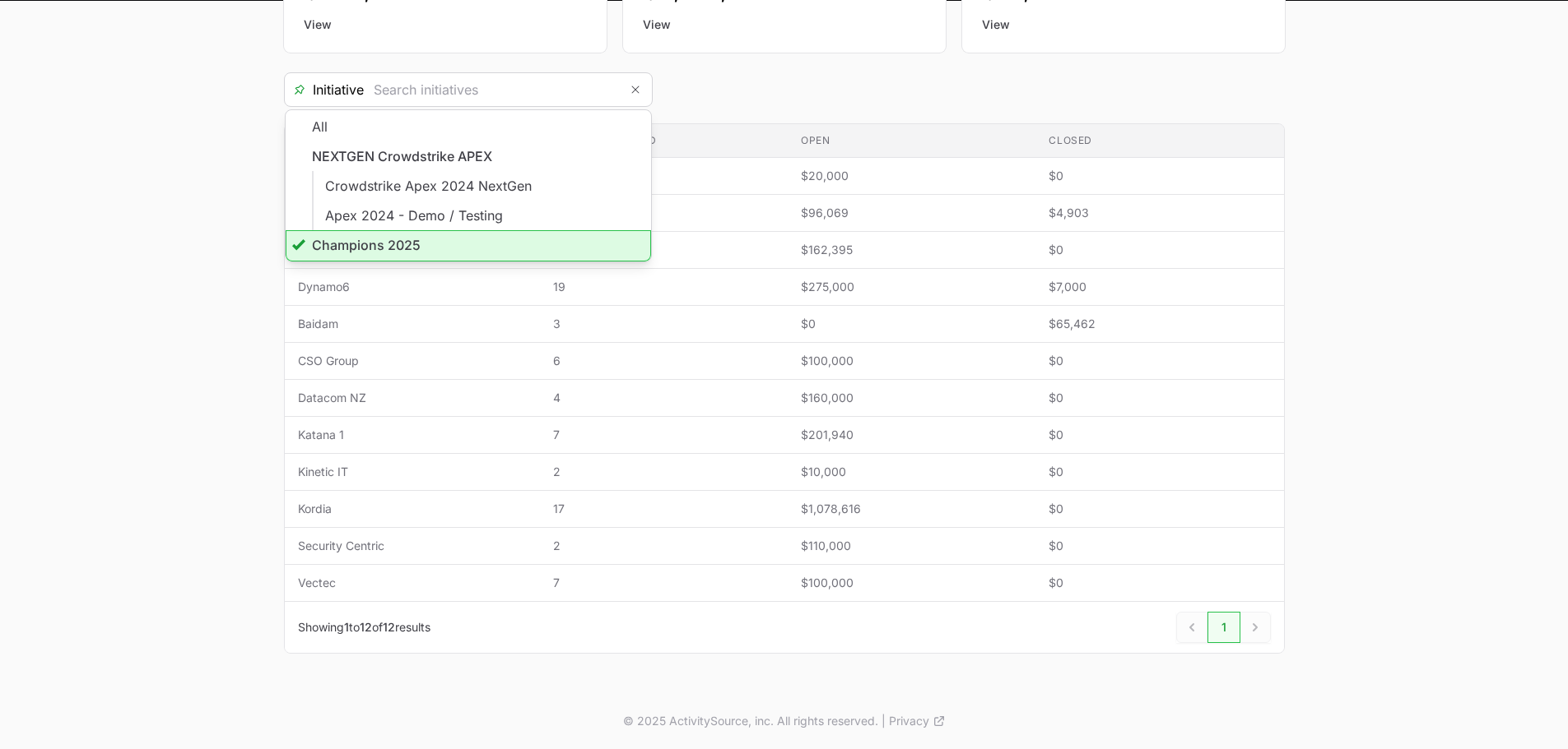
type input "Champions 2025"
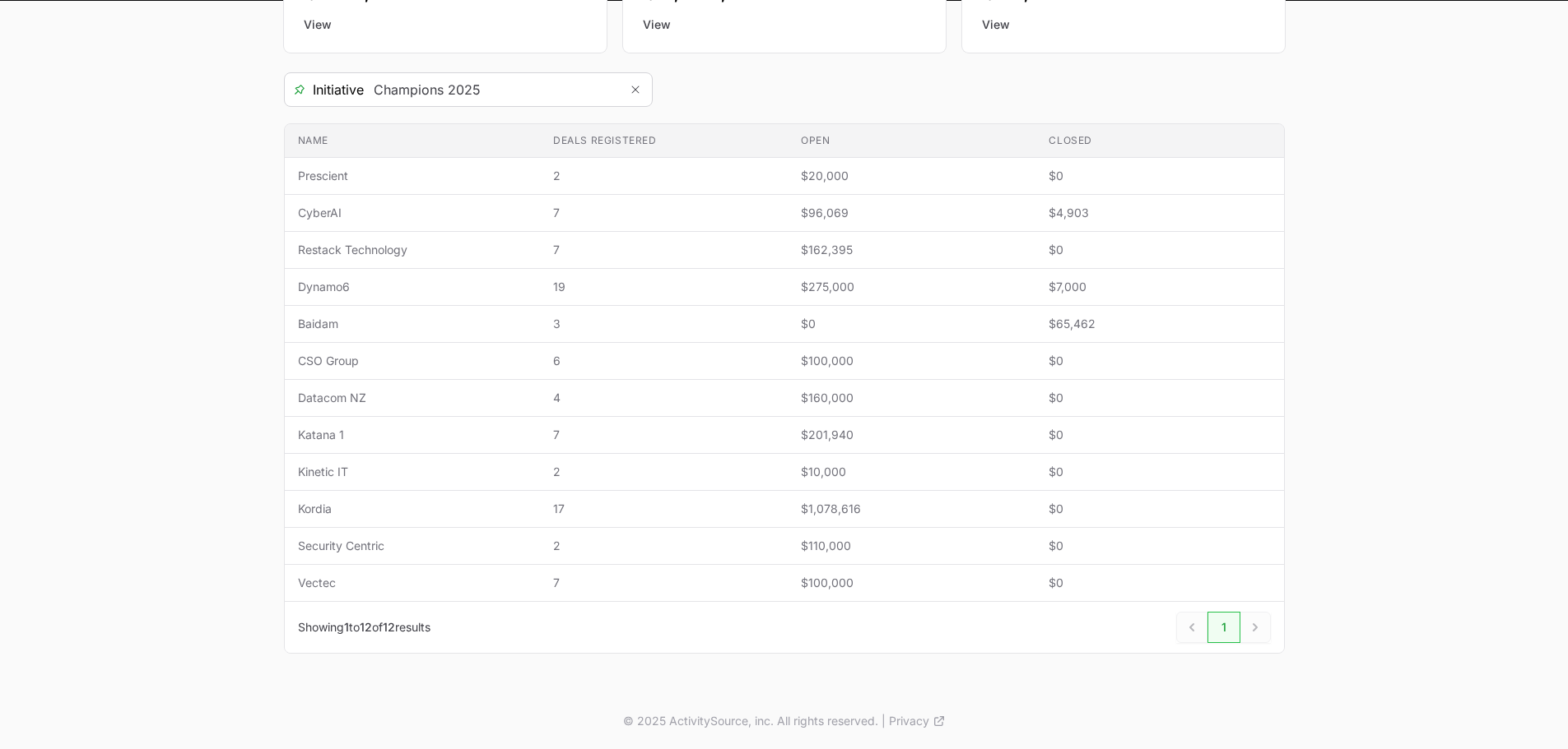
click at [814, 114] on section "Initiative Champions 2025 Name Deals registered Open Closed Name Prescient Deal…" at bounding box center [784, 363] width 1001 height 581
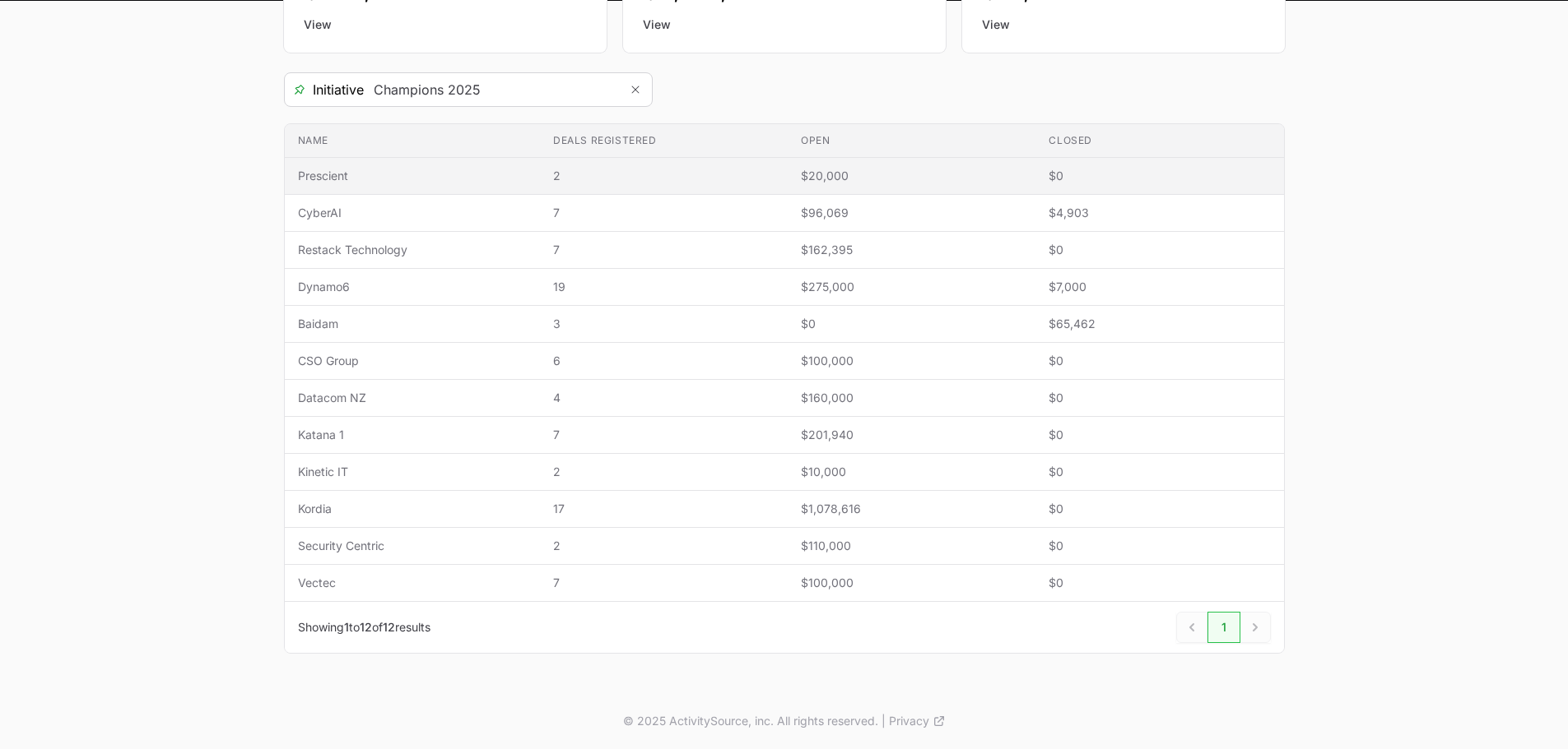
click at [385, 185] on td "Name Prescient" at bounding box center [413, 177] width 256 height 37
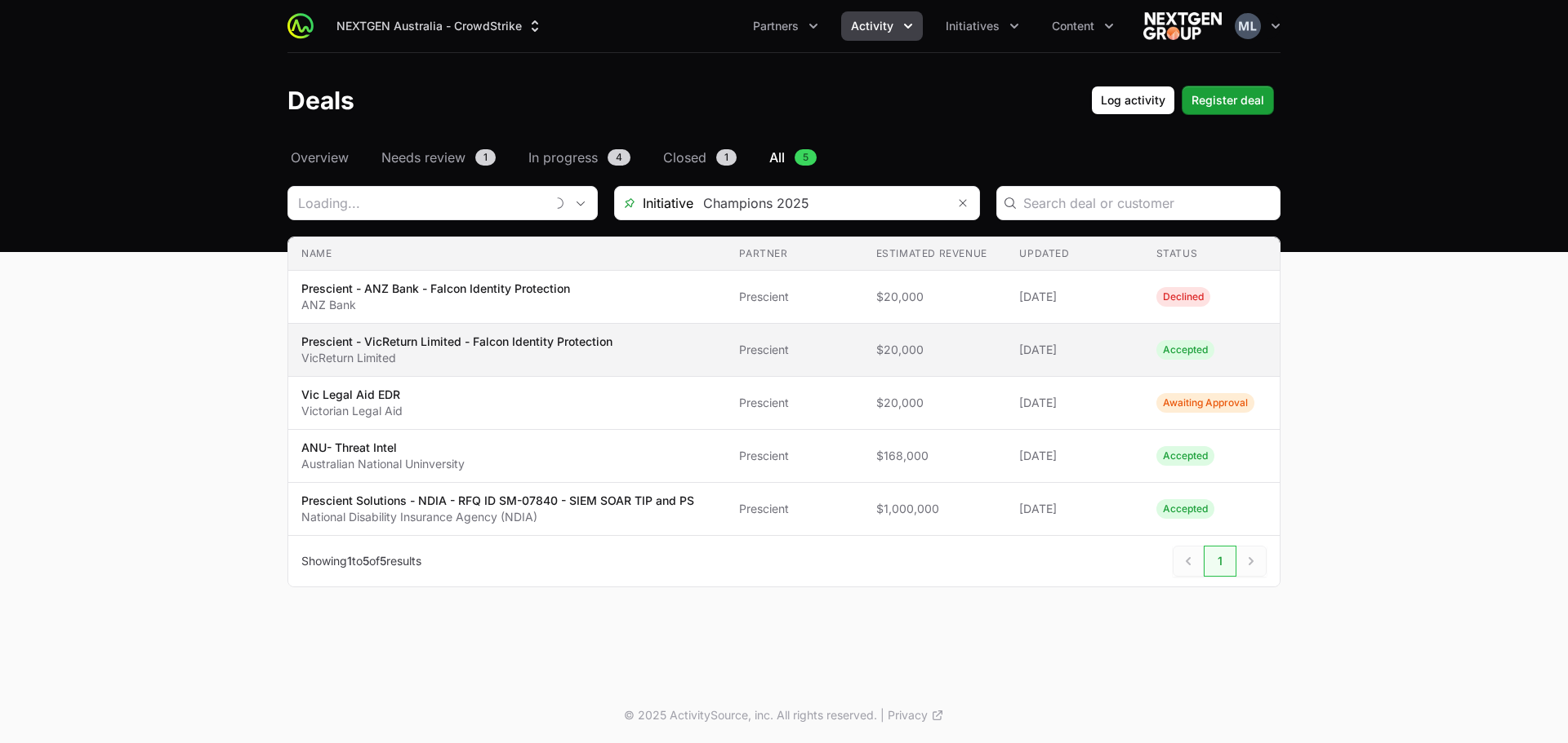
type input "Prescient"
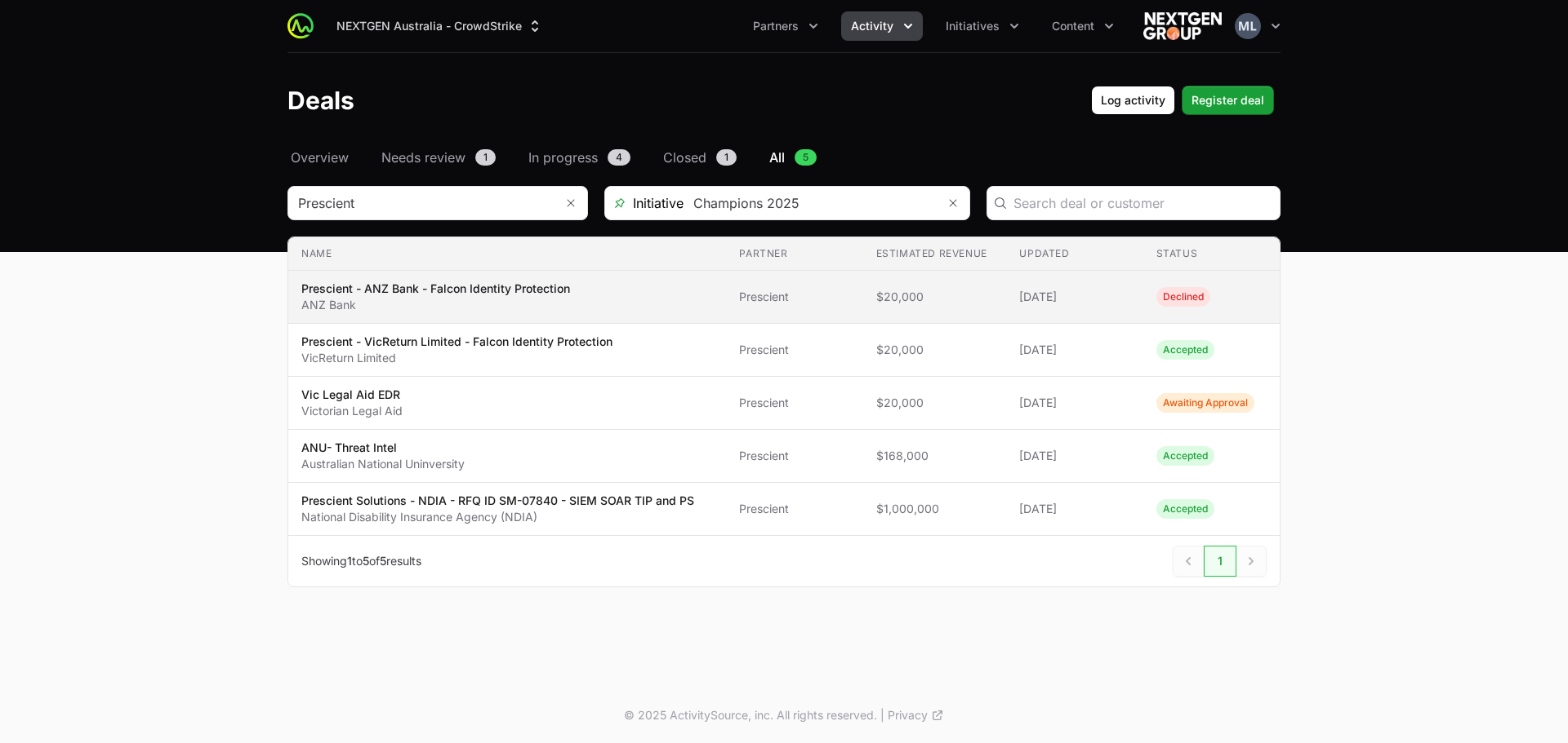
click at [418, 284] on p "Prescient - ANZ Bank - Falcon Identity Protection" at bounding box center [435, 289] width 269 height 17
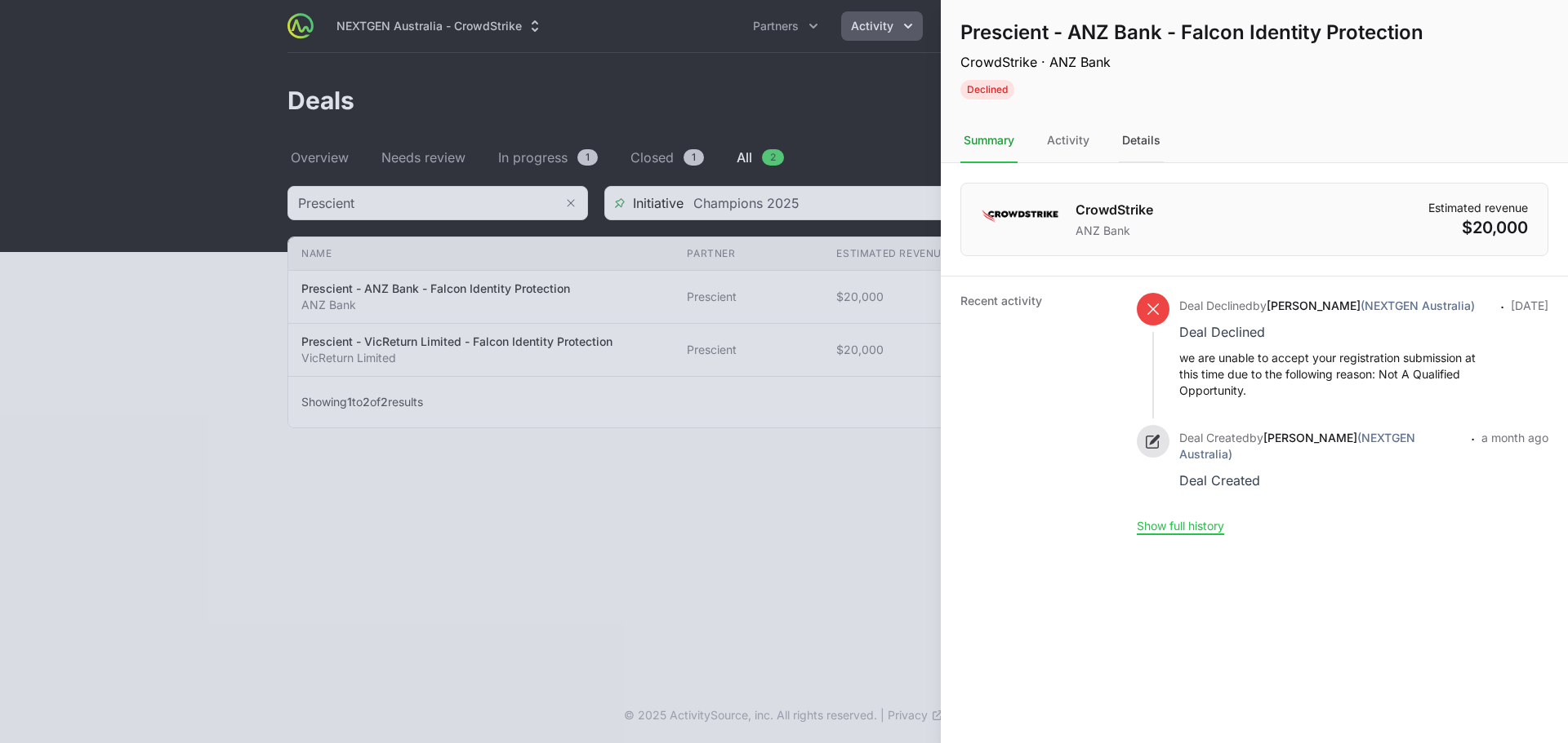
click at [1159, 144] on div "Details" at bounding box center [1141, 141] width 45 height 44
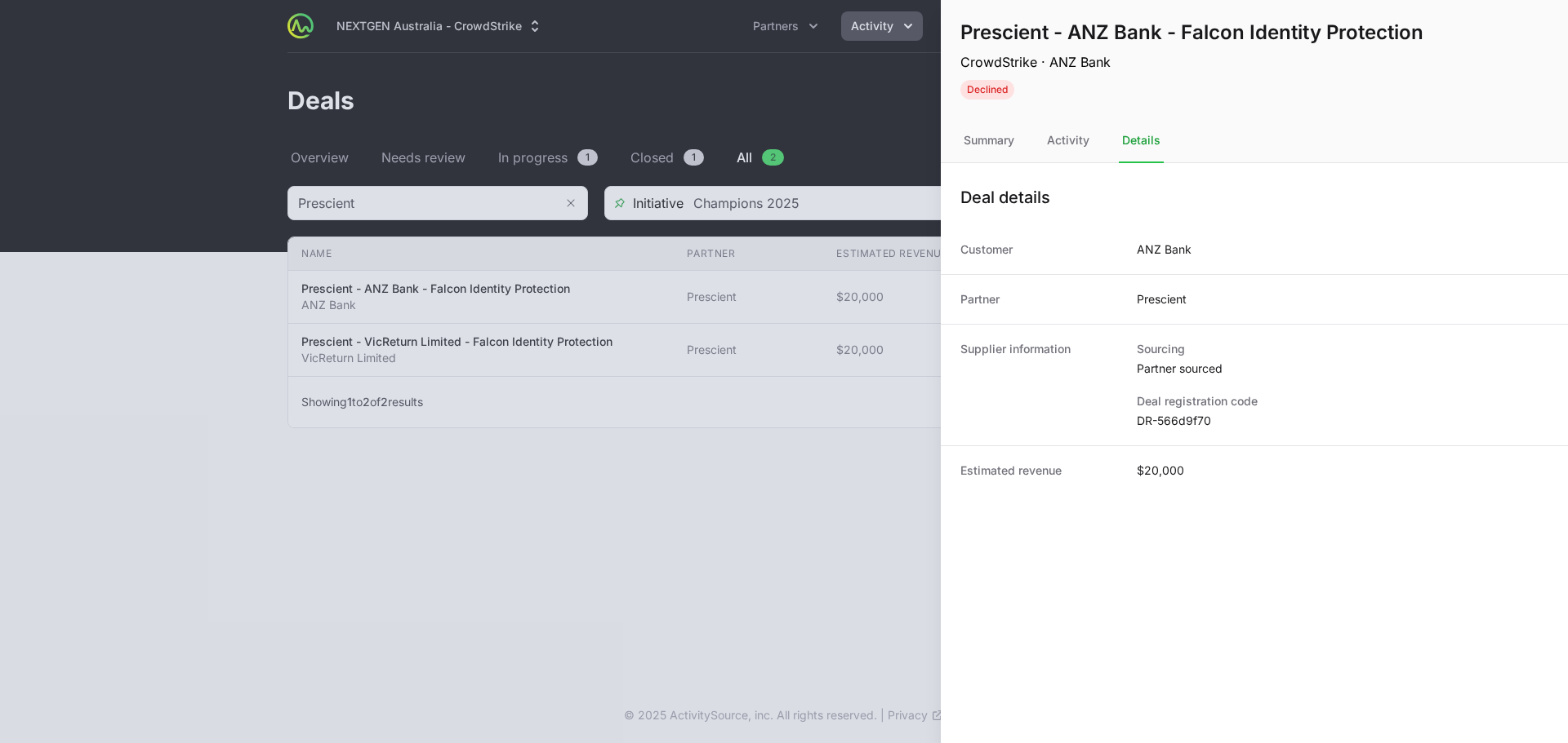
click at [1180, 421] on dd "DR-566d9f70" at bounding box center [1342, 421] width 411 height 17
copy dd "566d9f70"
click at [1156, 420] on dd "DR-566d9f70" at bounding box center [1342, 421] width 411 height 17
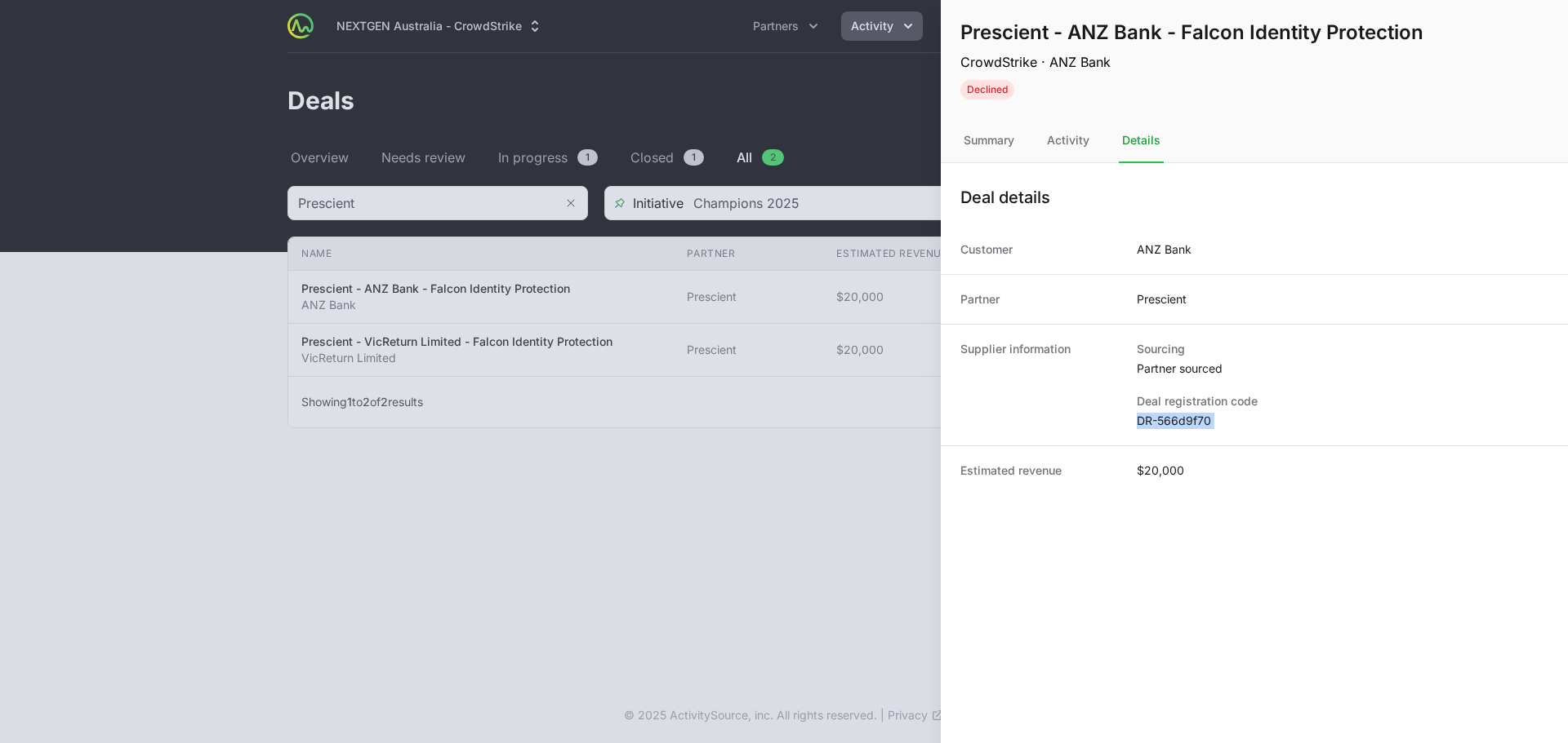
click at [1156, 420] on dd "DR-566d9f70" at bounding box center [1342, 421] width 411 height 17
click at [865, 431] on div at bounding box center [784, 372] width 1568 height 743
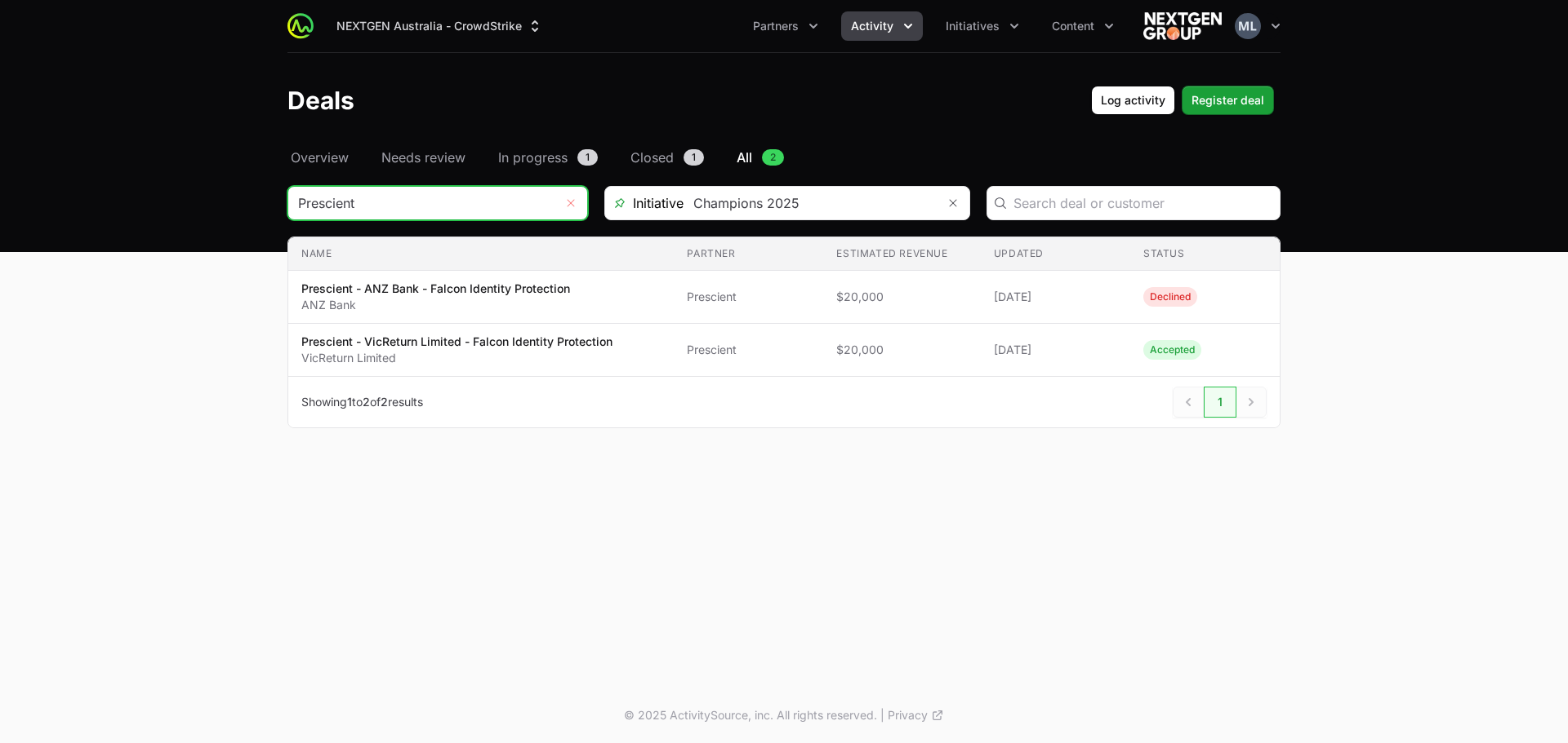
click at [572, 201] on icon "Remove" at bounding box center [570, 202] width 10 height 13
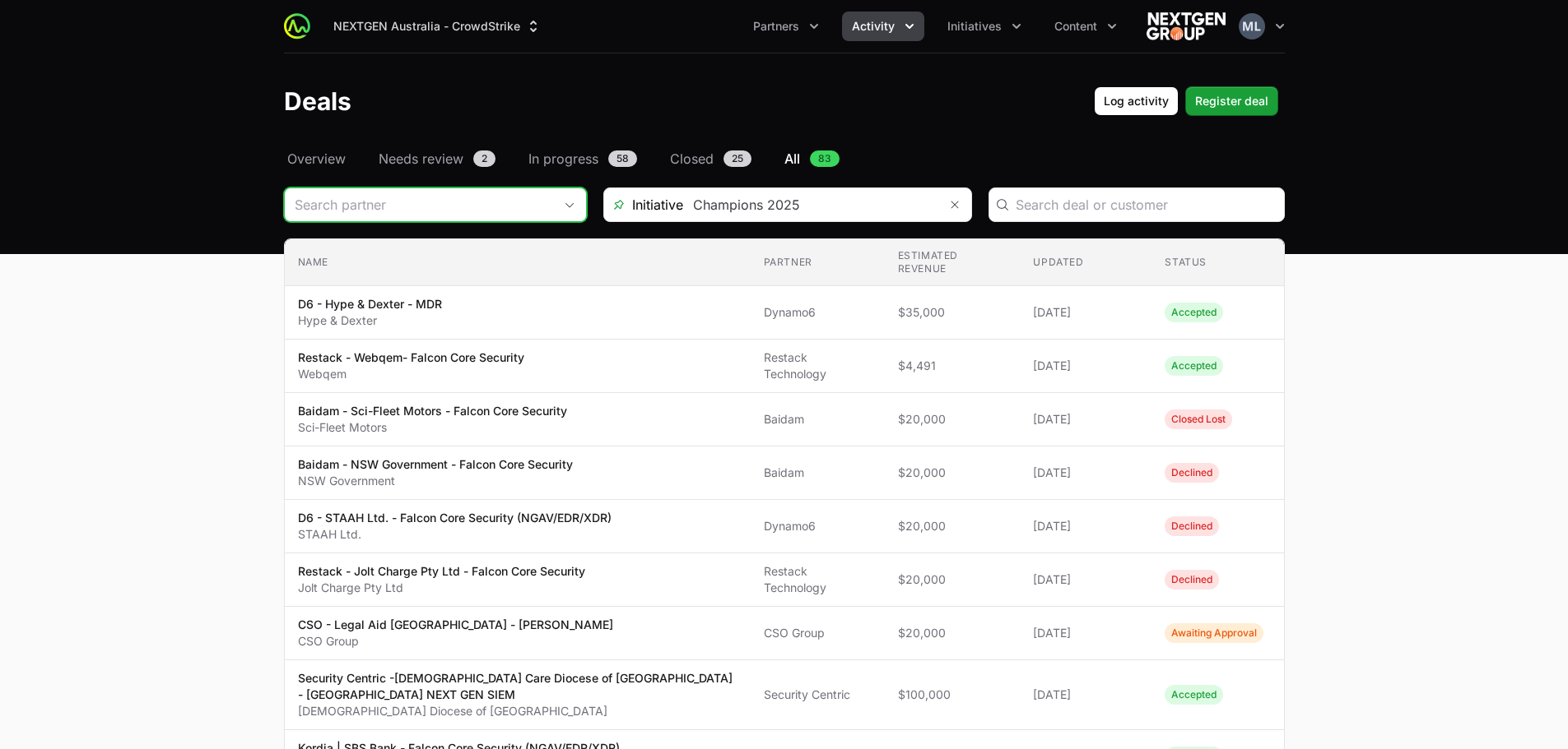
click at [507, 201] on input "Deals Filters" at bounding box center [419, 204] width 268 height 33
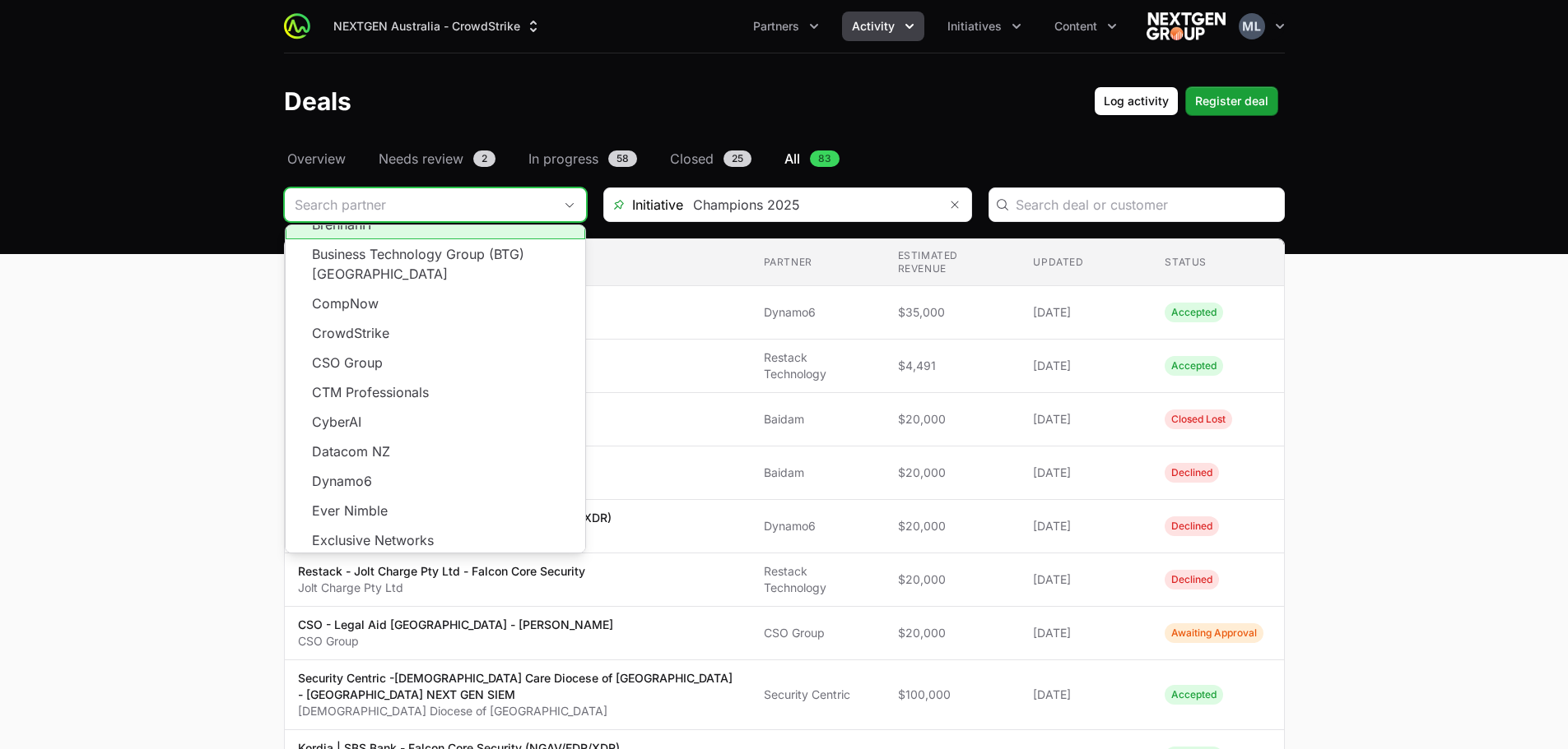
scroll to position [296, 0]
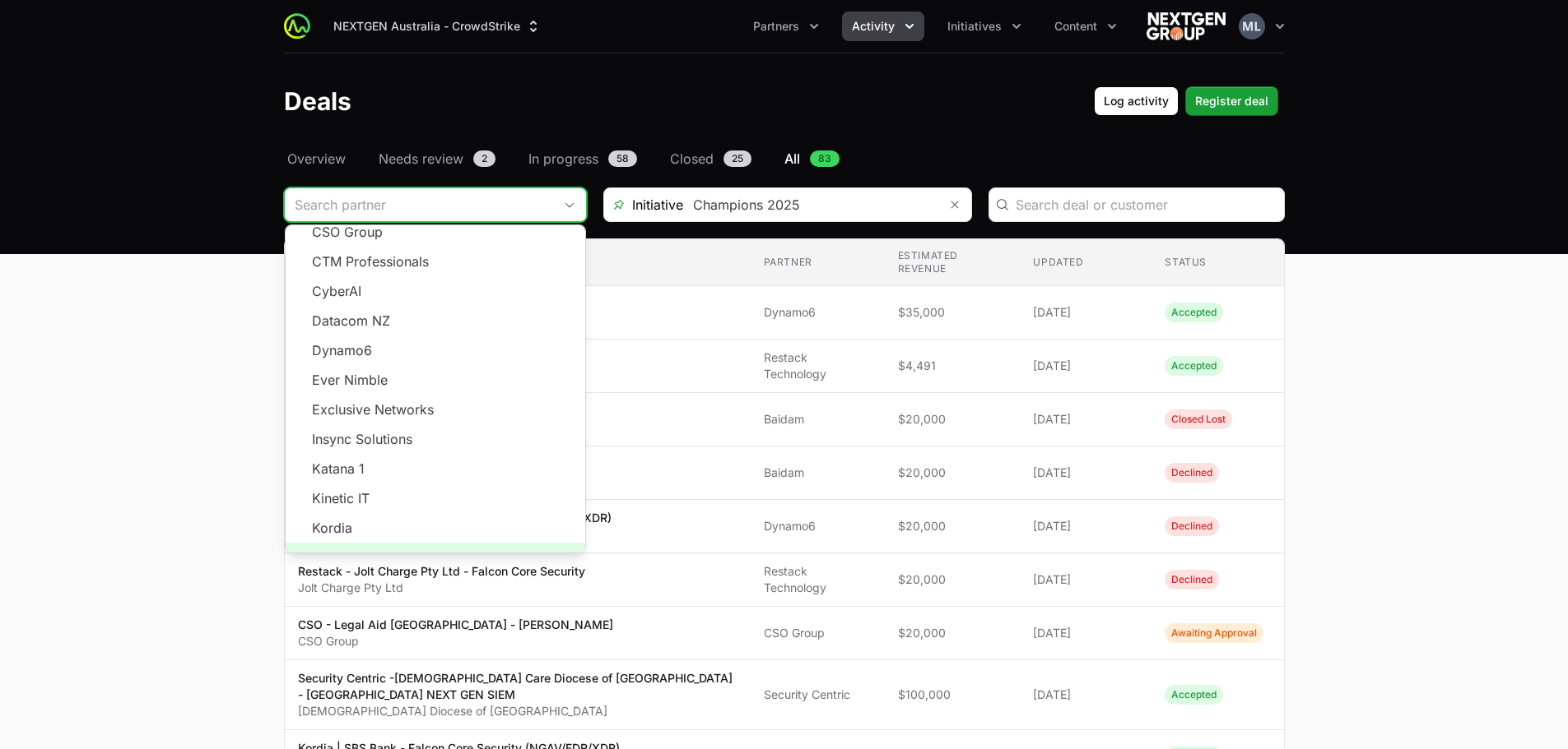
click at [419, 543] on span "Load more" at bounding box center [435, 557] width 299 height 29
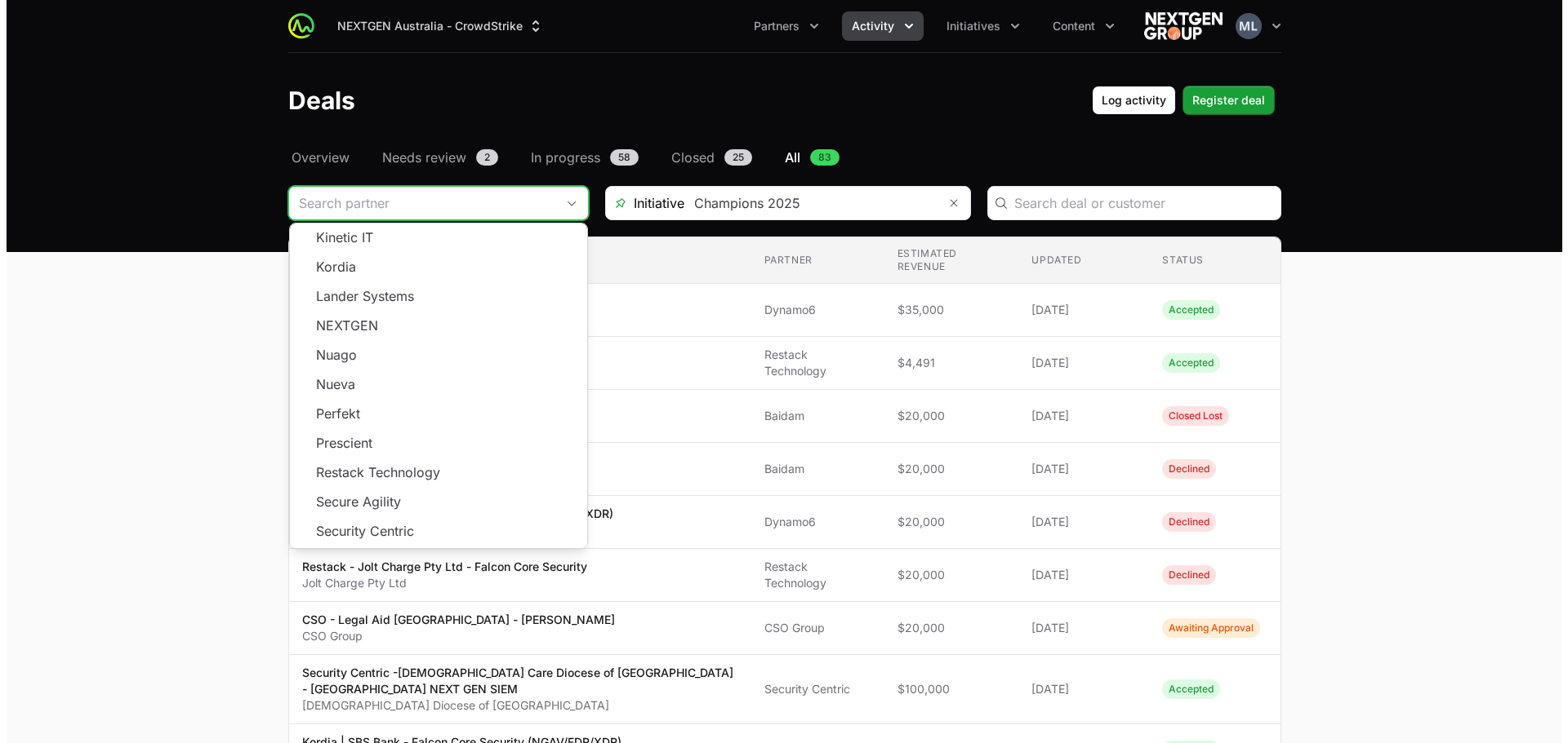
scroll to position [620, 0]
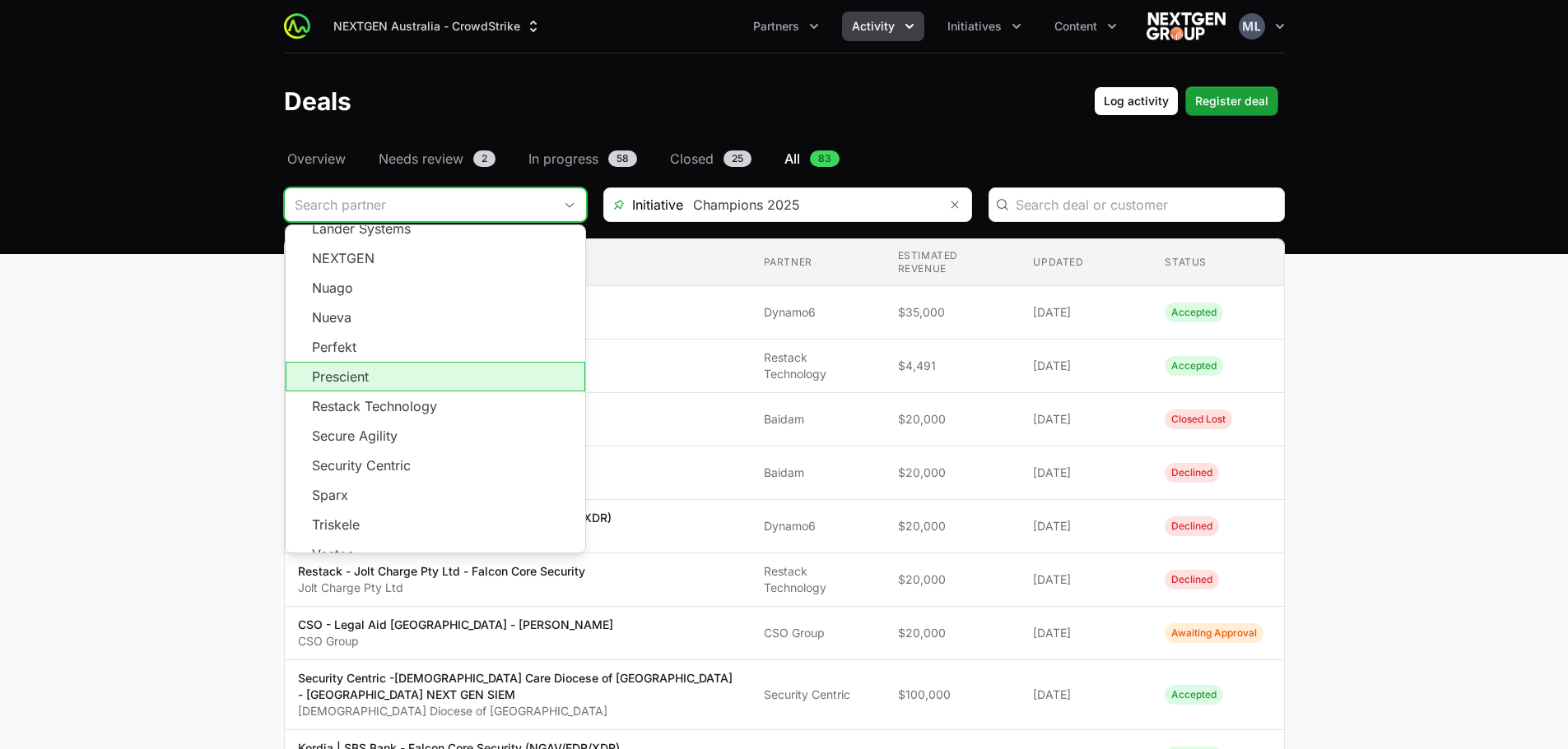
click at [386, 362] on li "Prescient" at bounding box center [435, 376] width 299 height 29
type input "Prescient"
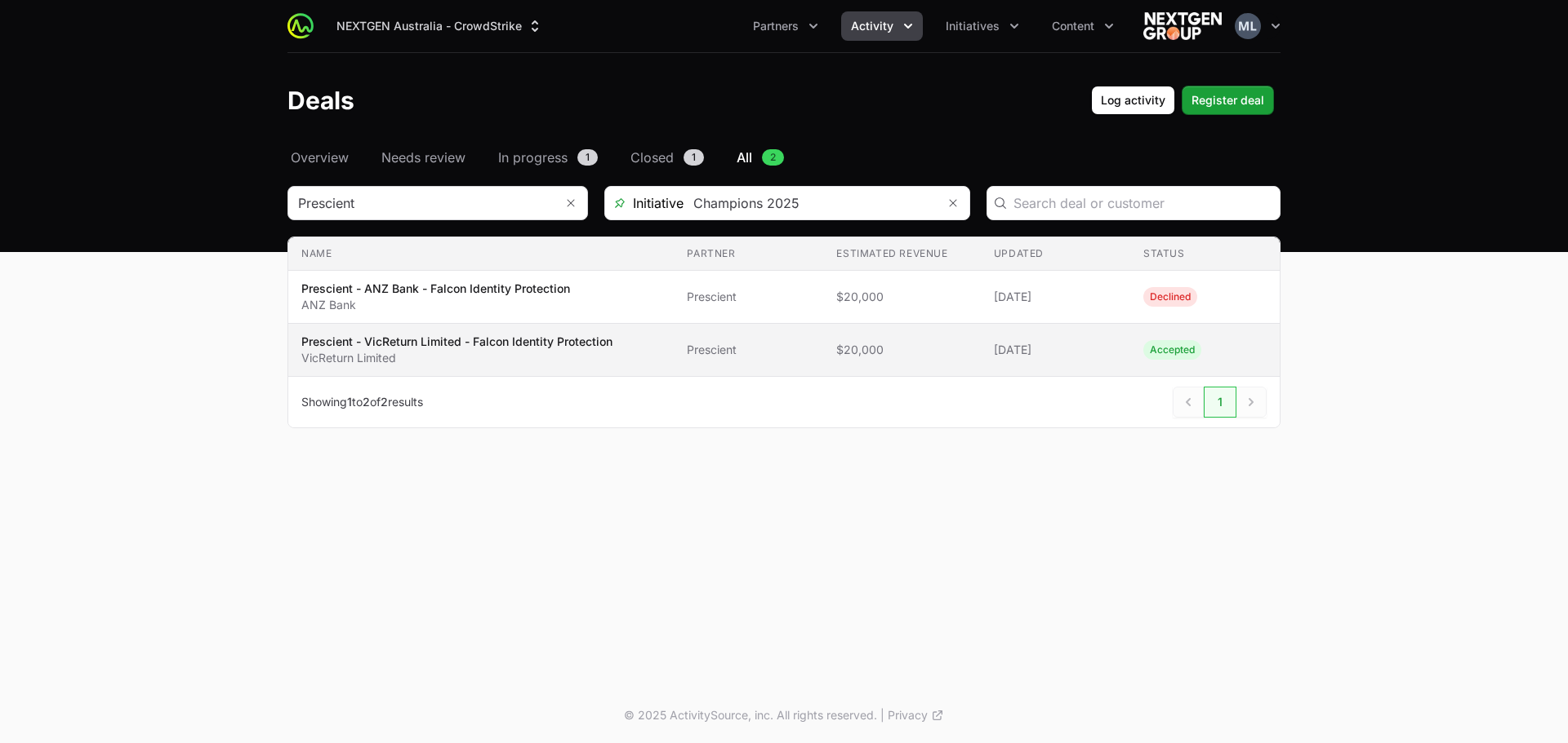
click at [462, 351] on p "VicReturn Limited" at bounding box center [456, 358] width 311 height 17
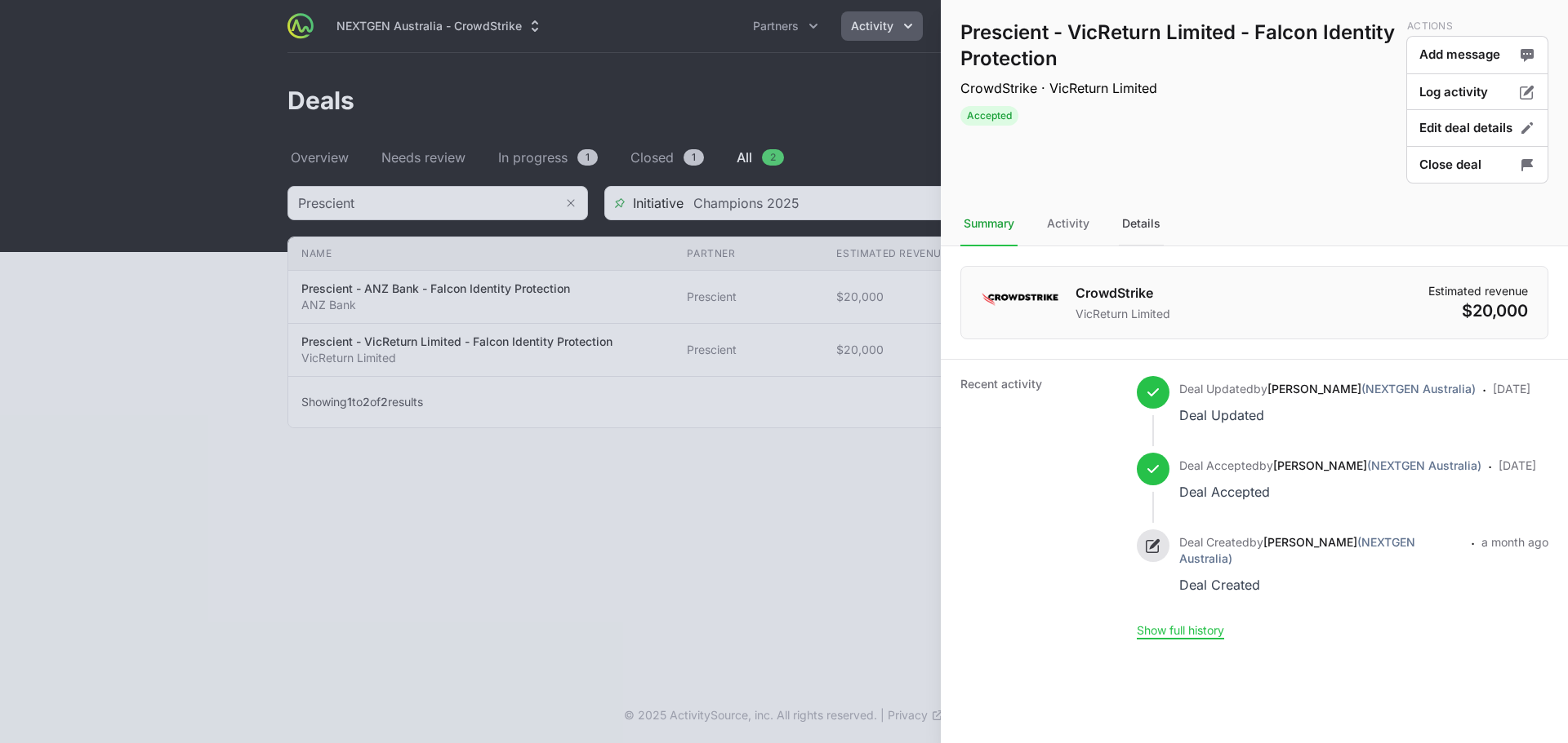
click at [1139, 238] on div "Details" at bounding box center [1141, 224] width 45 height 44
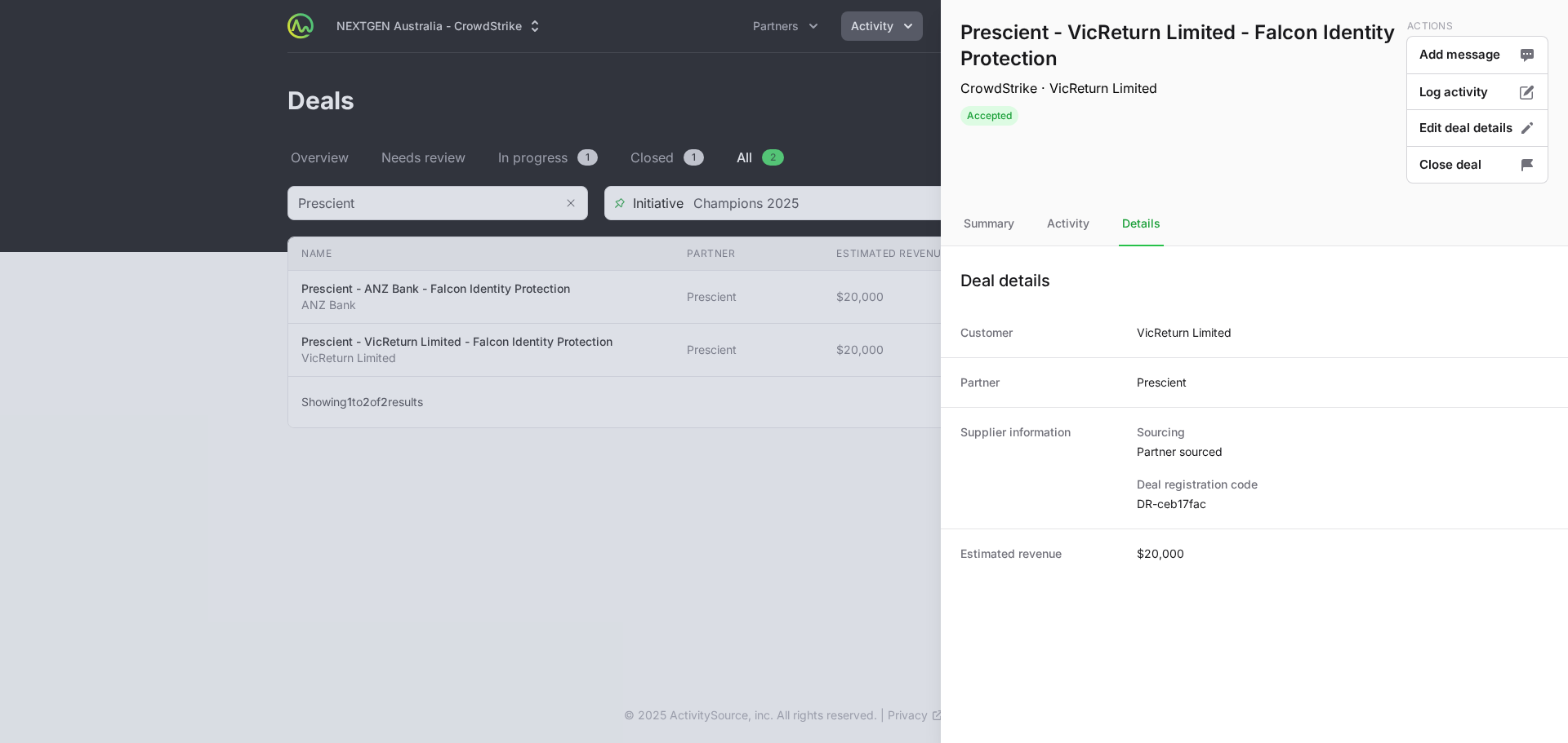
click at [1189, 500] on dd "DR-ceb17fac" at bounding box center [1342, 504] width 411 height 17
copy dl "DR-ceb17fac"
click at [811, 464] on div at bounding box center [784, 372] width 1568 height 743
